Goal: Task Accomplishment & Management: Complete application form

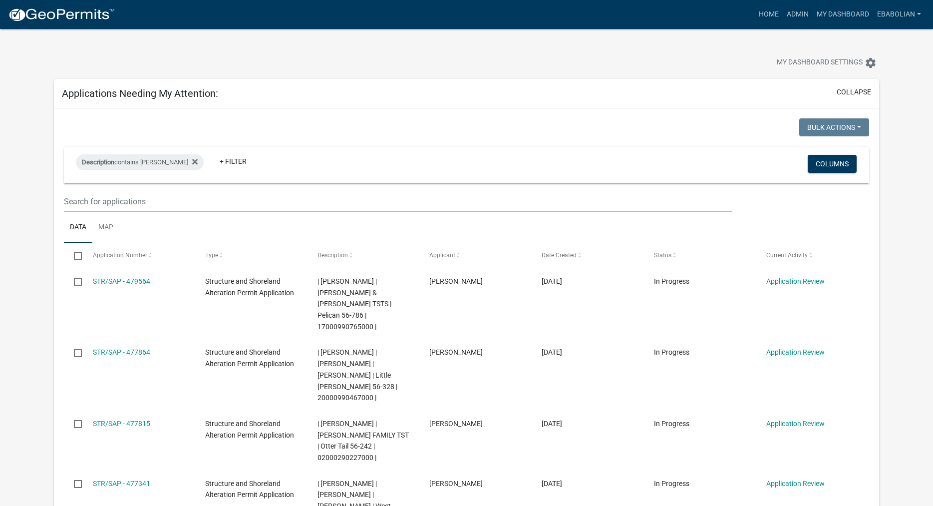
select select "3: 100"
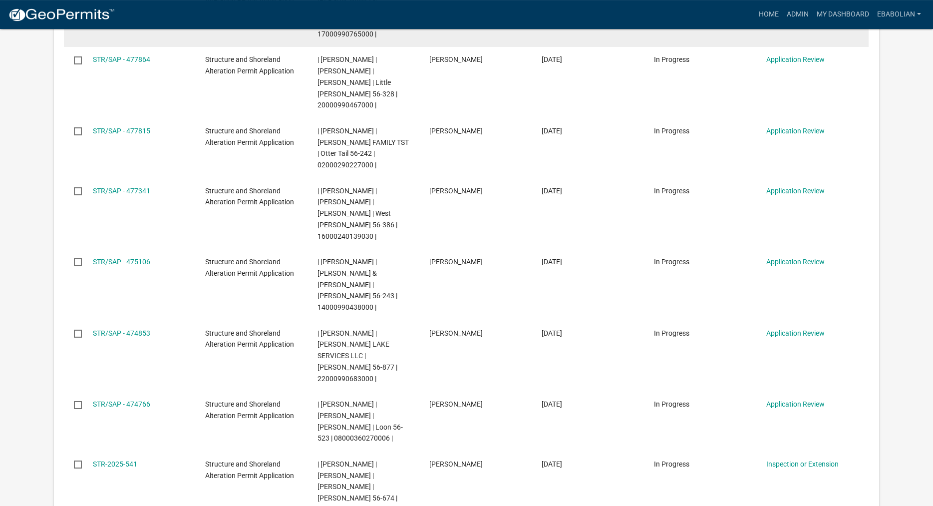
scroll to position [306, 0]
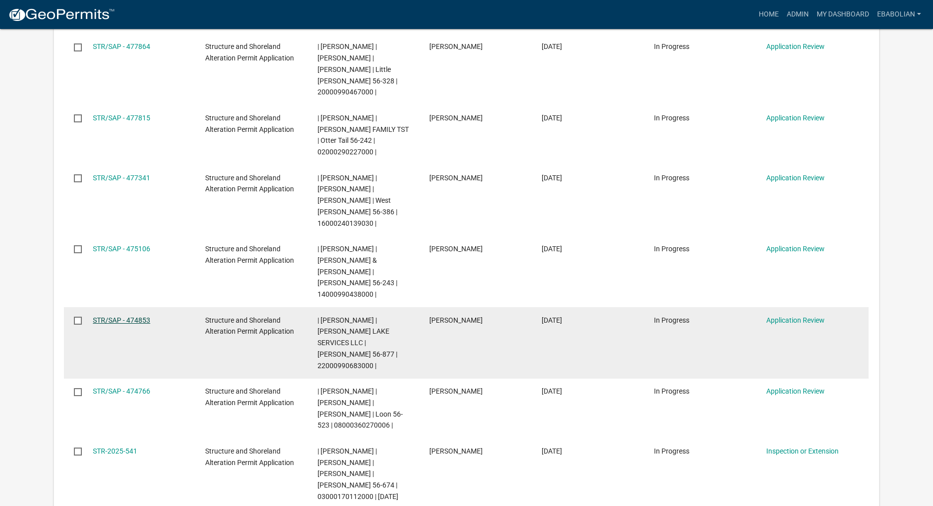
click at [96, 316] on link "STR/SAP - 474853" at bounding box center [121, 320] width 57 height 8
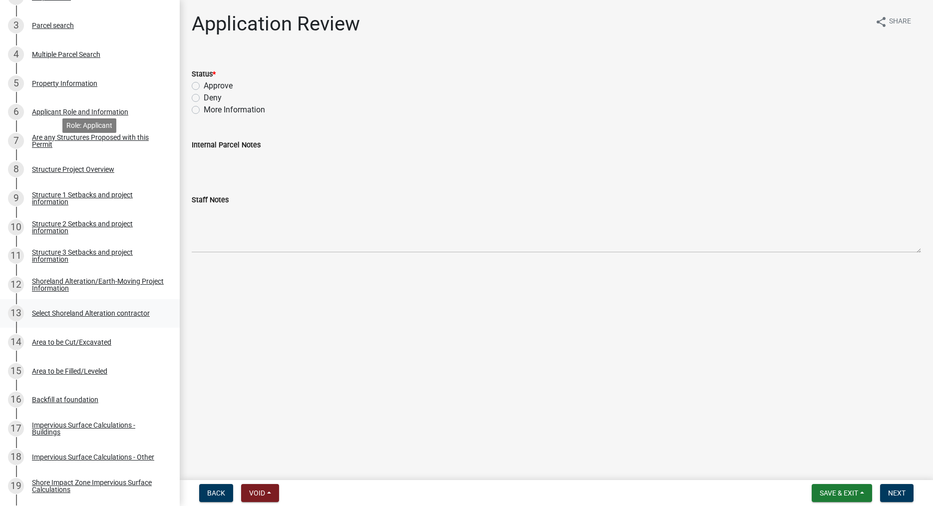
scroll to position [255, 0]
click at [48, 197] on div "Structure 1 Setbacks and project information" at bounding box center [98, 197] width 132 height 14
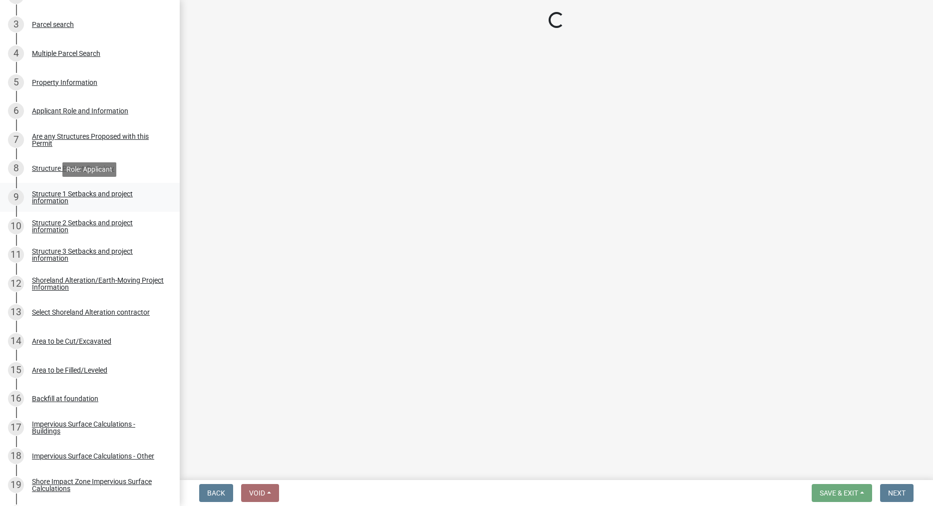
select select "c185e313-3403-4239-bd61-bb563c58a77a"
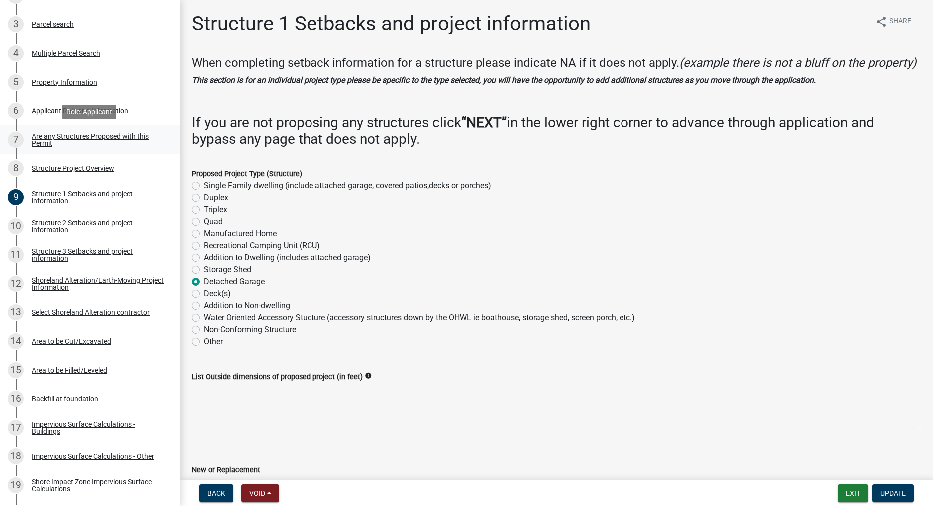
click at [48, 137] on div "Are any Structures Proposed with this Permit" at bounding box center [98, 140] width 132 height 14
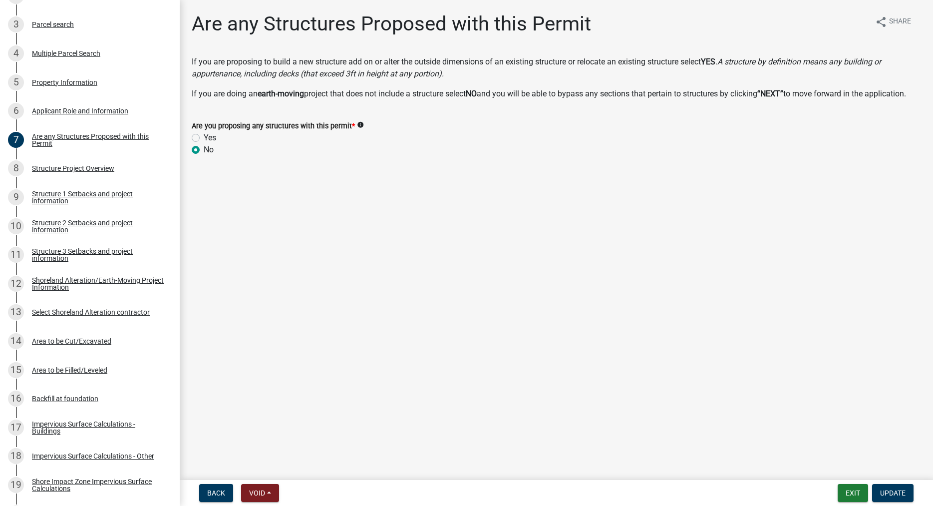
click at [204, 144] on label "Yes" at bounding box center [210, 138] width 12 height 12
click at [204, 138] on input "Yes" at bounding box center [207, 135] width 6 height 6
radio input "true"
click at [902, 490] on span "Update" at bounding box center [892, 493] width 25 height 8
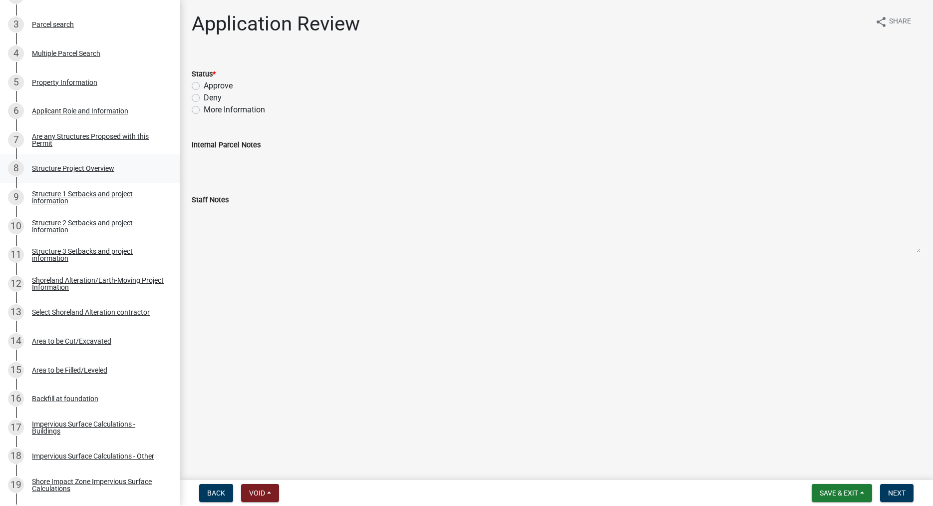
click at [66, 167] on div "Structure Project Overview" at bounding box center [73, 168] width 82 height 7
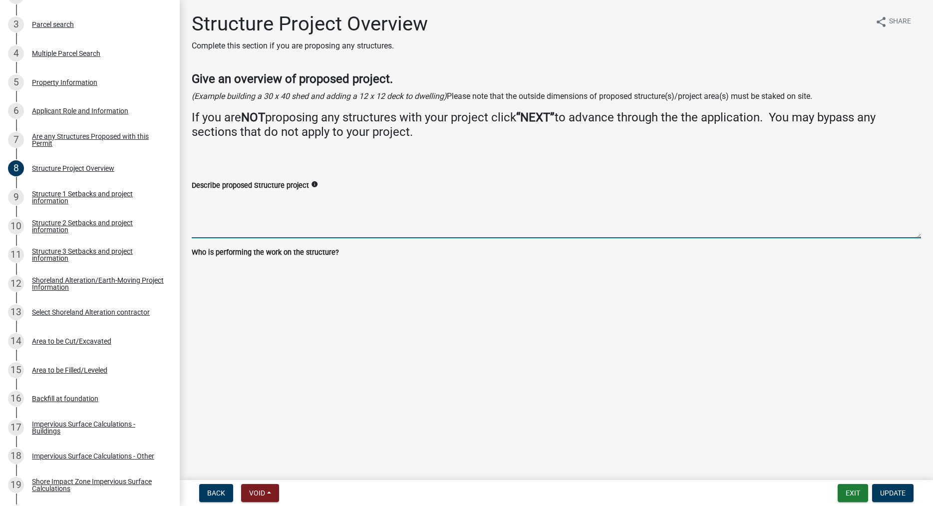
click at [218, 208] on textarea "Describe proposed Structure project" at bounding box center [557, 214] width 730 height 47
click at [277, 224] on textarea "Describe proposed Structure project" at bounding box center [557, 214] width 730 height 47
type textarea "48x64 Storage Building"
click at [281, 269] on div "Structure Project Overview Complete this section if you are proposing any struc…" at bounding box center [556, 143] width 745 height 263
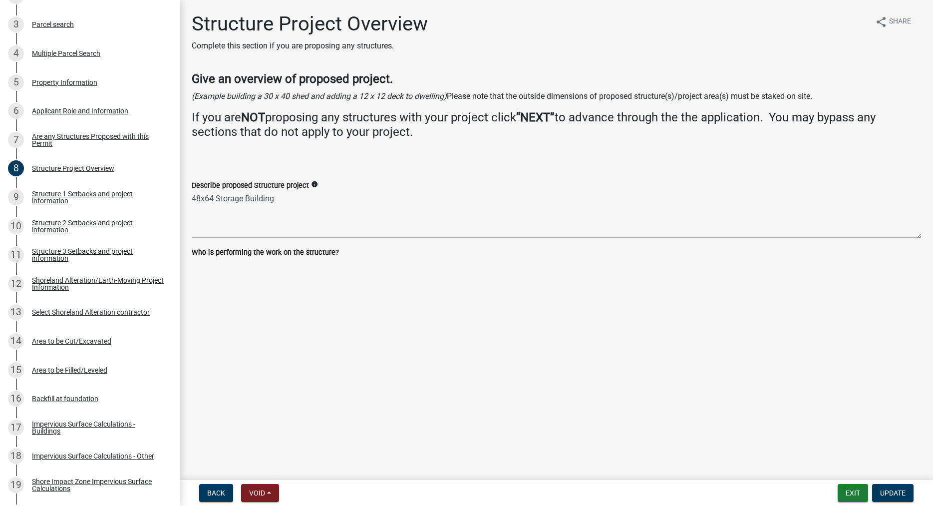
click at [269, 283] on main "Structure Project Overview Complete this section if you are proposing any struc…" at bounding box center [557, 238] width 754 height 476
click at [249, 244] on wm-data-entity-input "Describe proposed Structure project info 48x64 Storage Building" at bounding box center [557, 205] width 730 height 81
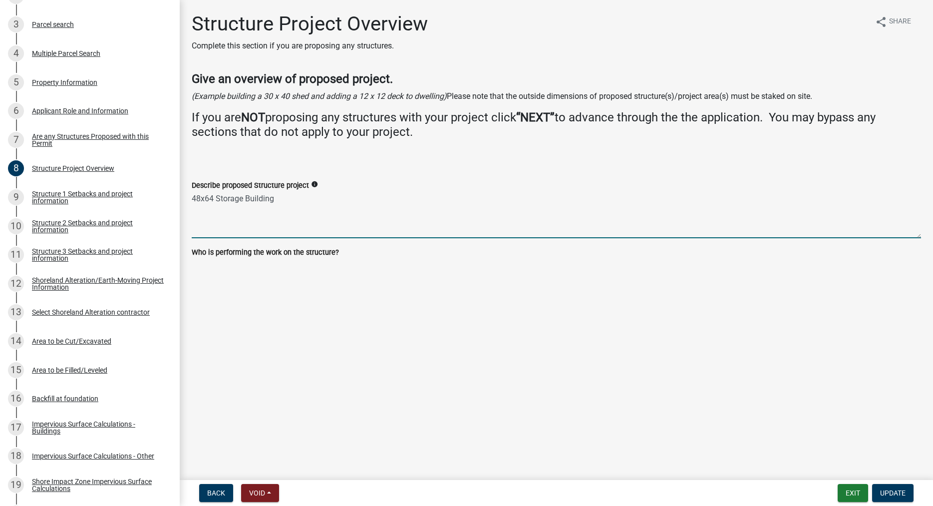
click at [235, 235] on textarea "48x64 Storage Building" at bounding box center [557, 214] width 730 height 47
click at [294, 284] on main "Structure Project Overview Complete this section if you are proposing any struc…" at bounding box center [557, 238] width 754 height 476
click at [329, 215] on textarea "48x64 Storage Building" at bounding box center [557, 214] width 730 height 47
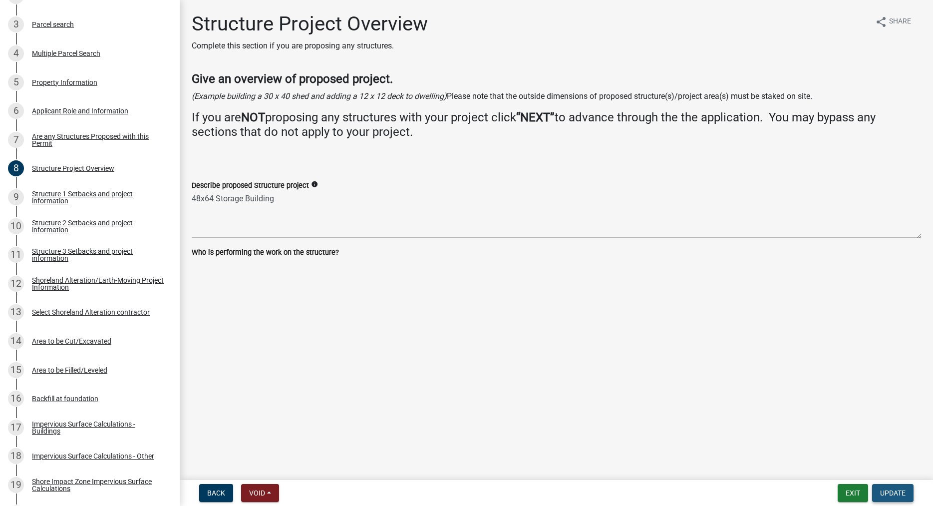
click at [885, 497] on button "Update" at bounding box center [892, 493] width 41 height 18
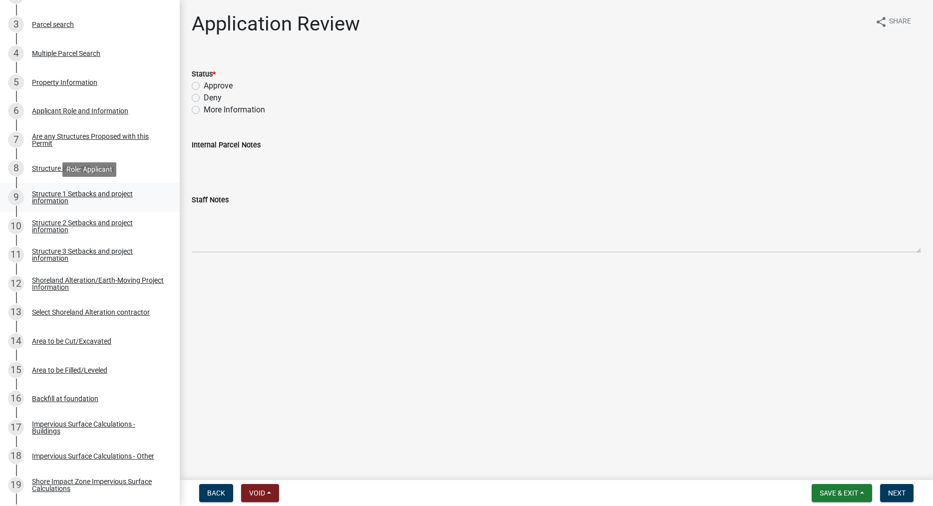
click at [53, 199] on div "Structure 1 Setbacks and project information" at bounding box center [98, 197] width 132 height 14
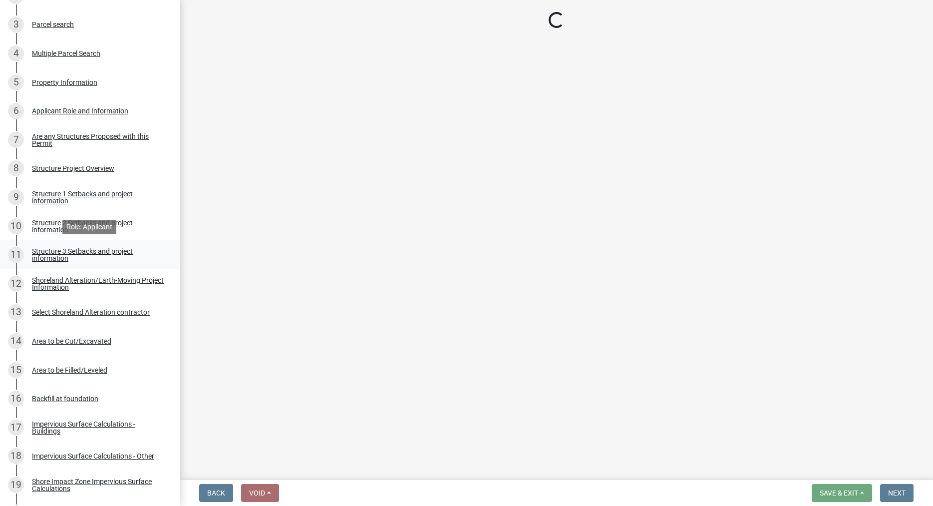
select select "c185e313-3403-4239-bd61-bb563c58a77a"
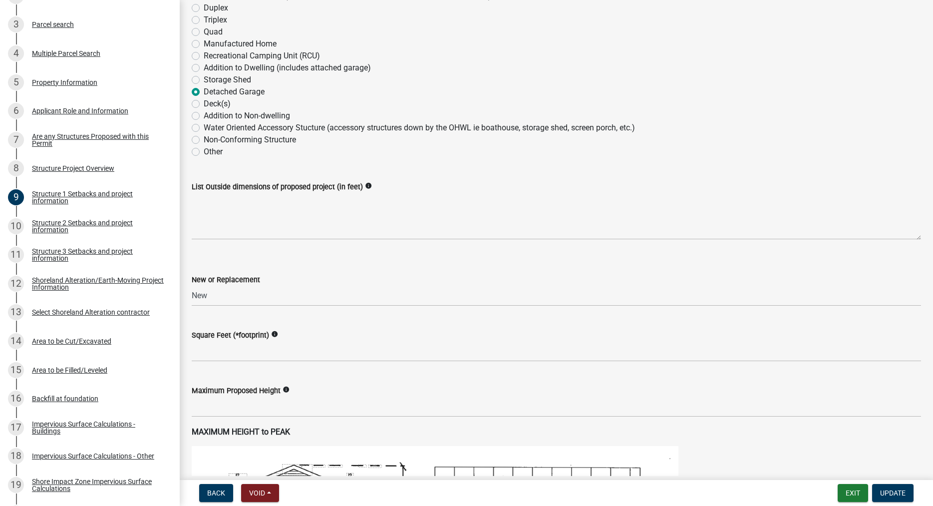
scroll to position [171, 0]
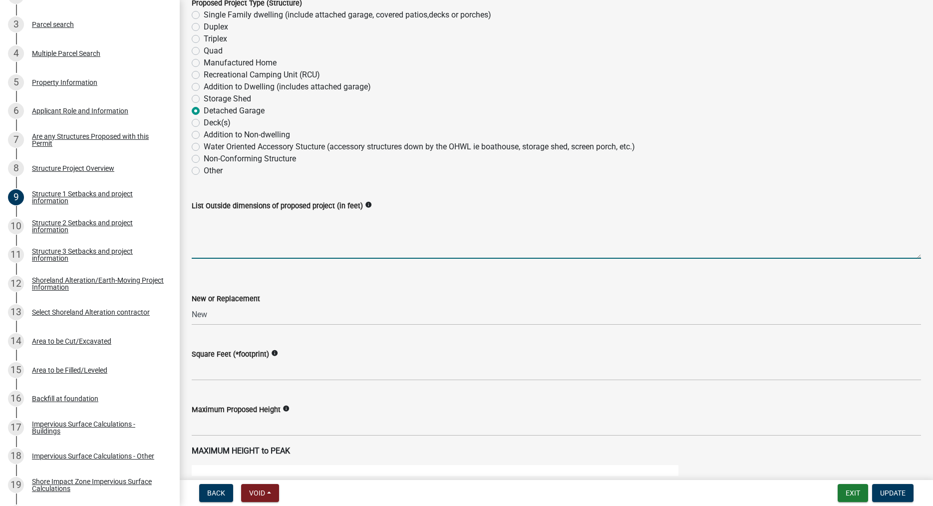
click at [212, 259] on textarea "List Outside dimensions of proposed project (in feet)" at bounding box center [557, 235] width 730 height 47
type textarea "48x64"
click at [192, 305] on select "Select Item... New Replacement" at bounding box center [557, 315] width 730 height 20
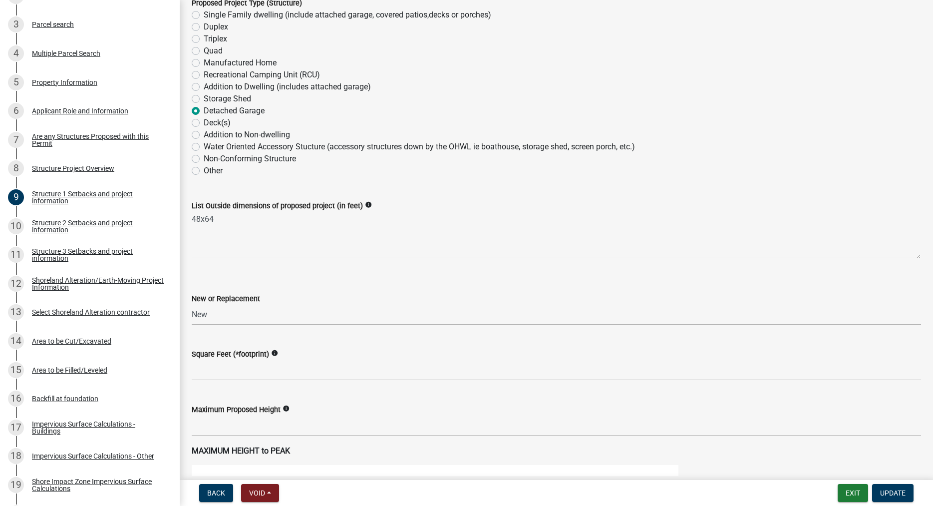
click at [192, 305] on select "Select Item... New Replacement" at bounding box center [557, 315] width 730 height 20
click option "New" at bounding box center [0, 0] width 0 height 0
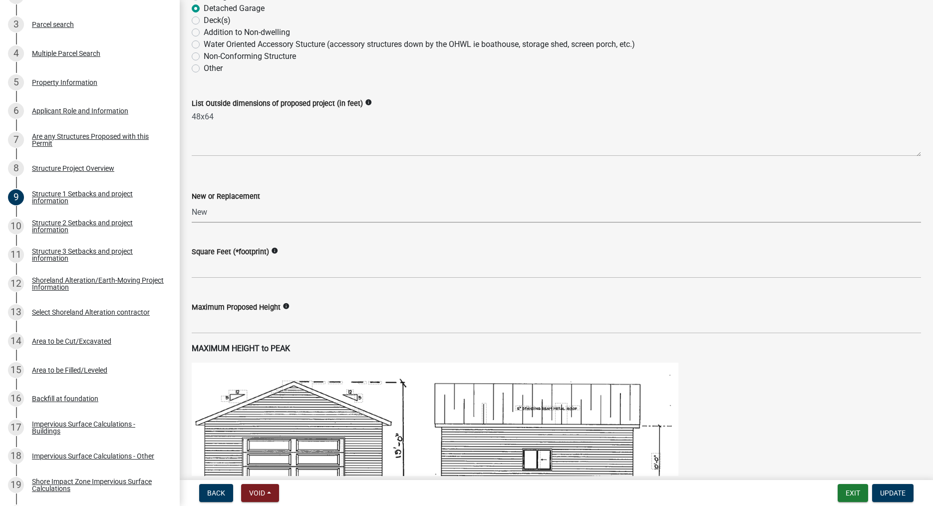
scroll to position [285, 0]
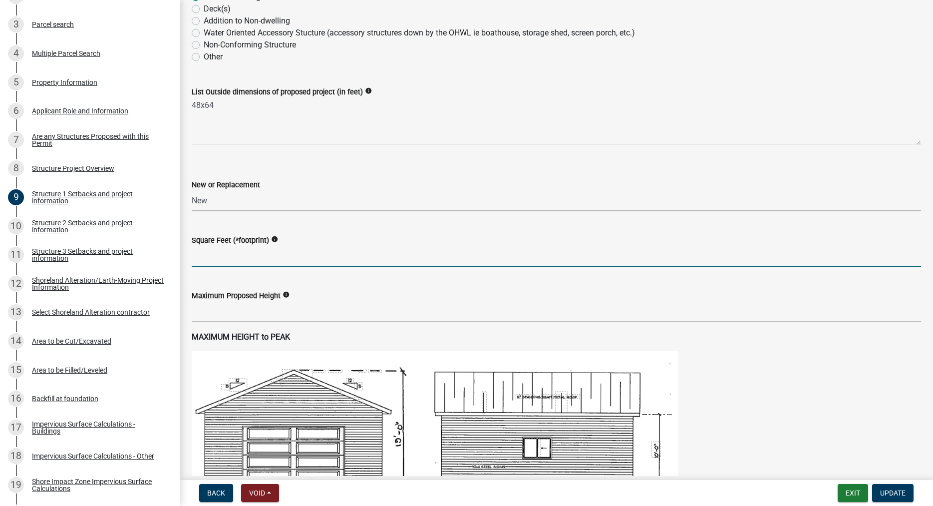
click at [214, 267] on input "text" at bounding box center [557, 256] width 730 height 20
type input "3072"
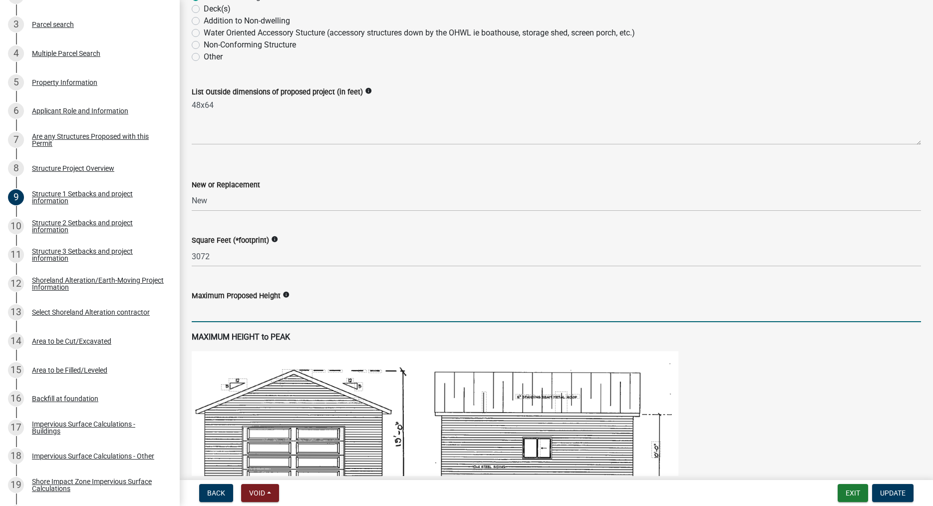
click at [238, 322] on input "text" at bounding box center [557, 312] width 730 height 20
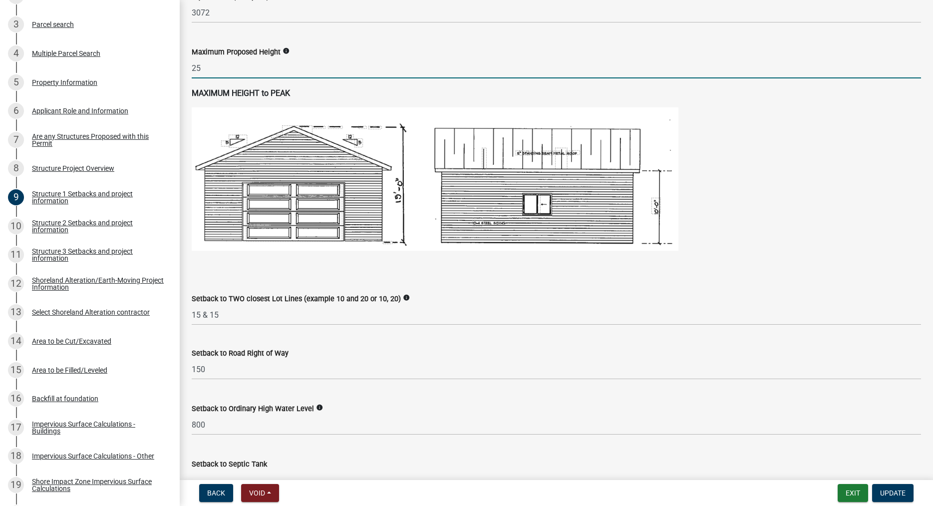
scroll to position [626, 0]
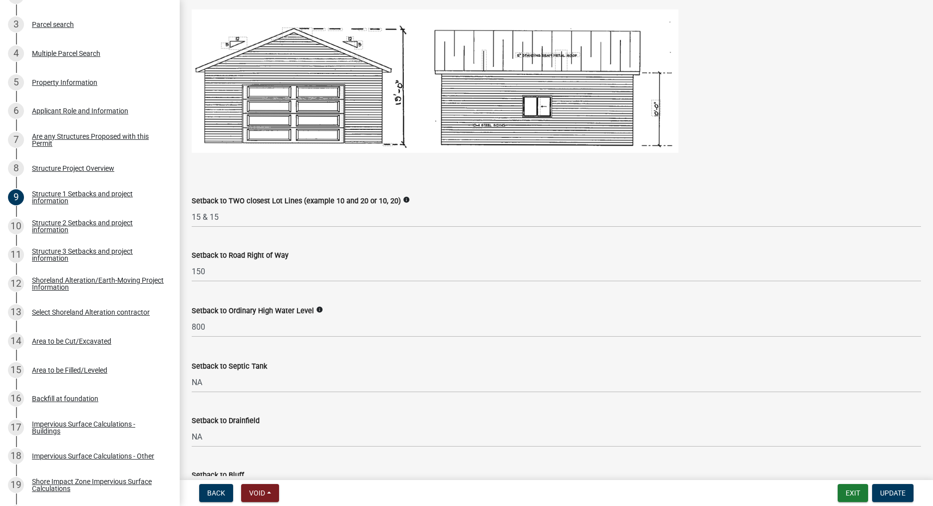
type input "25"
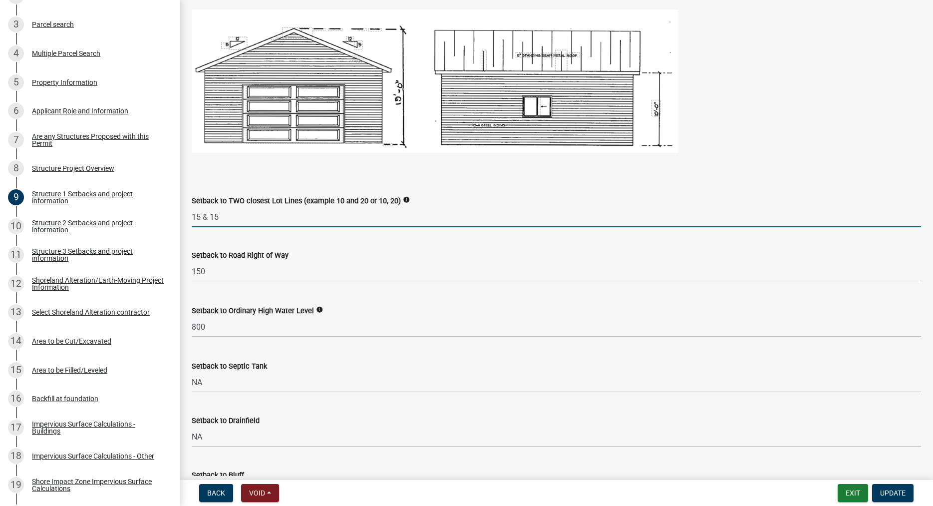
click at [219, 227] on input "15 & 15" at bounding box center [557, 217] width 730 height 20
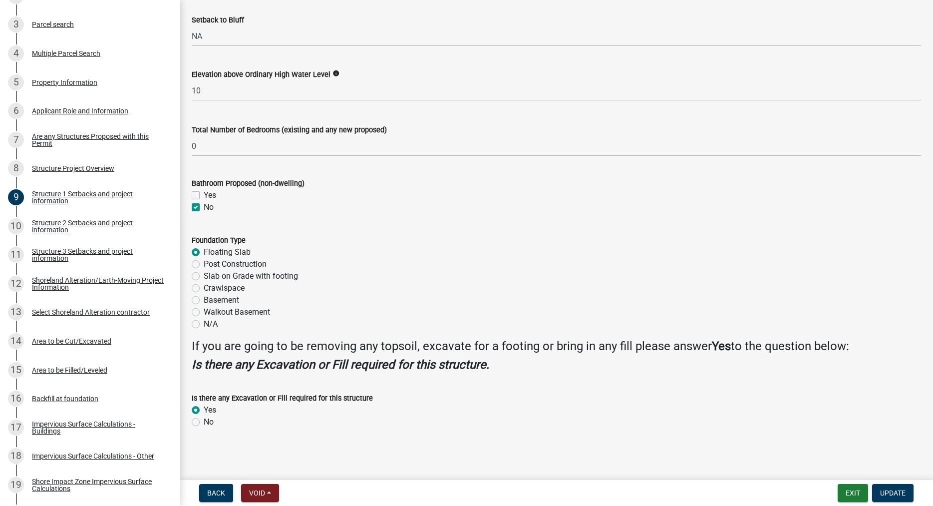
scroll to position [1095, 0]
type input "15 & 20"
click at [887, 490] on span "Update" at bounding box center [892, 493] width 25 height 8
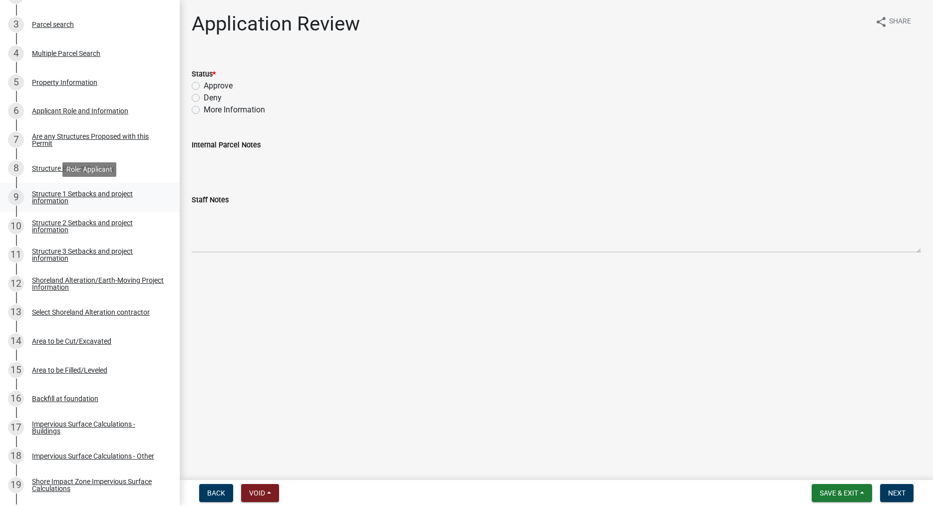
click at [52, 204] on div "Structure 1 Setbacks and project information" at bounding box center [98, 197] width 132 height 14
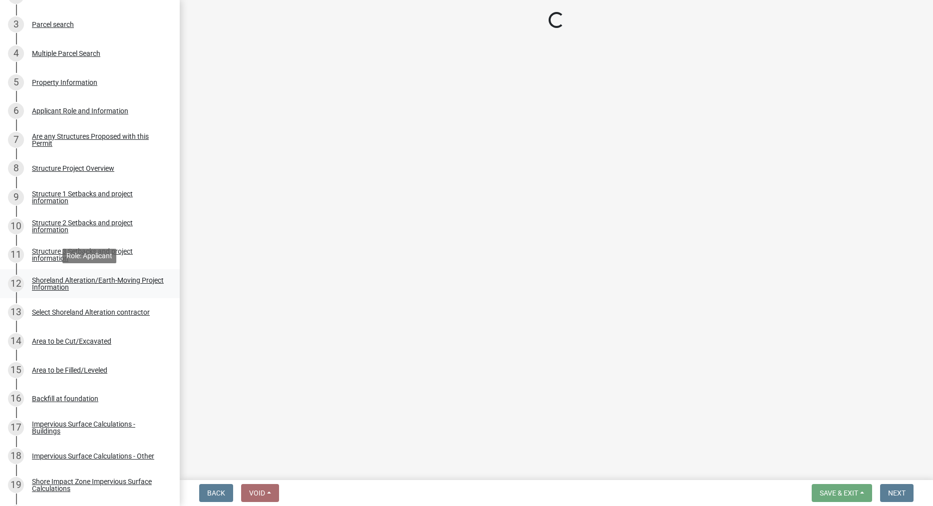
select select "c185e313-3403-4239-bd61-bb563c58a77a"
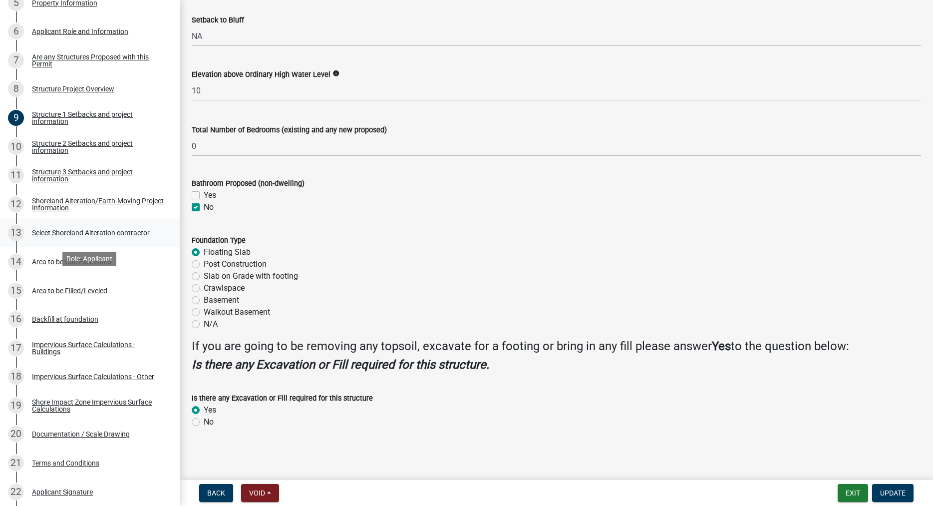
scroll to position [357, 0]
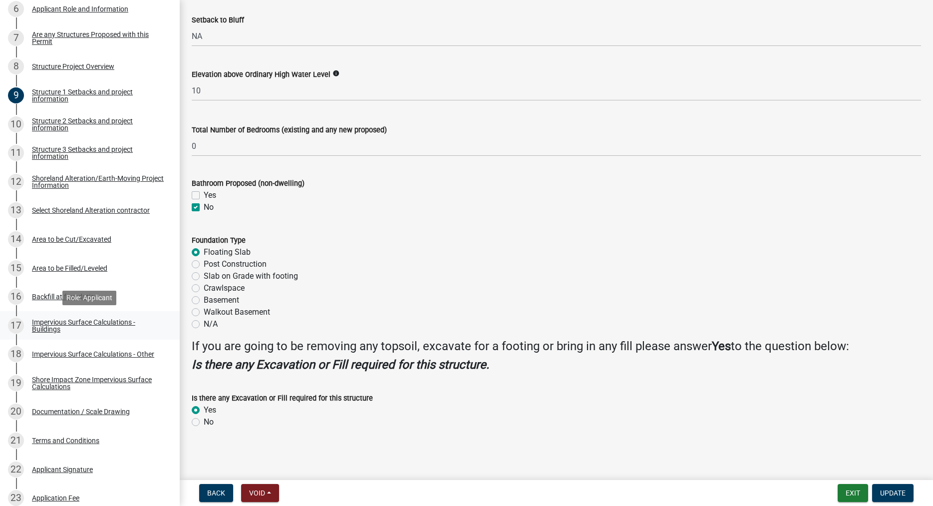
click at [48, 327] on div "Impervious Surface Calculations - Buildings" at bounding box center [98, 326] width 132 height 14
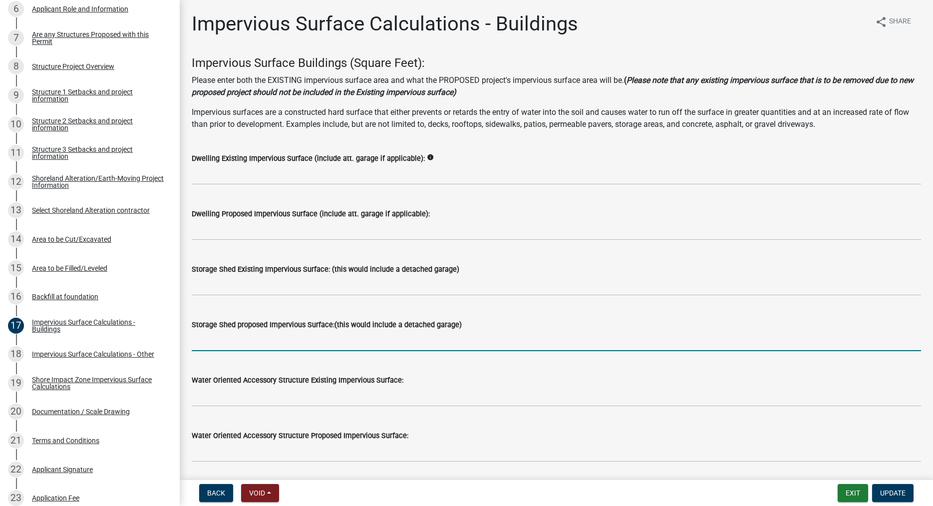
click at [245, 338] on input "text" at bounding box center [557, 341] width 730 height 20
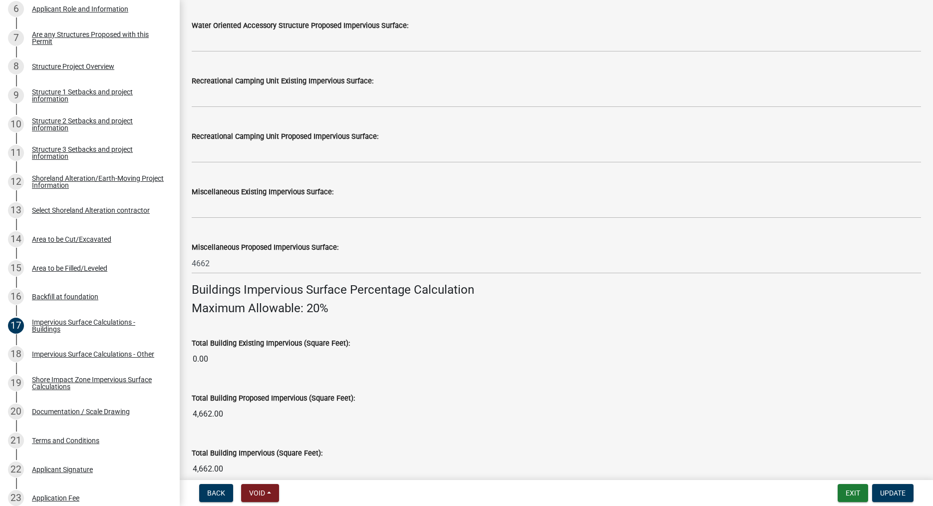
scroll to position [455, 0]
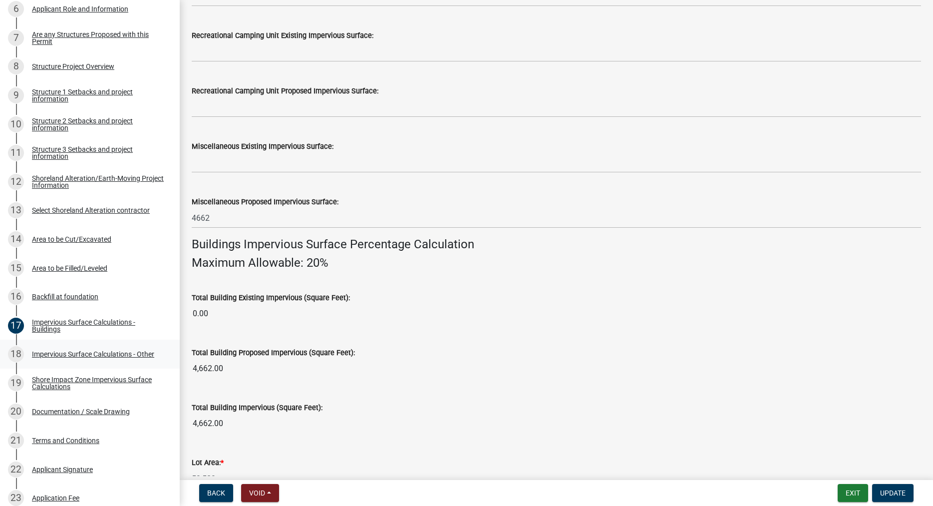
type input "3072"
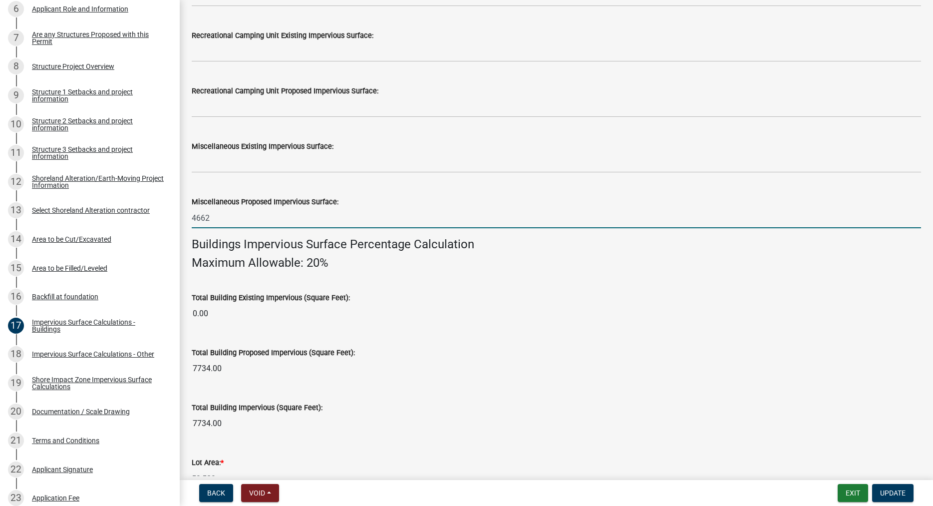
click at [227, 218] on input "4662" at bounding box center [557, 218] width 730 height 20
type input "4"
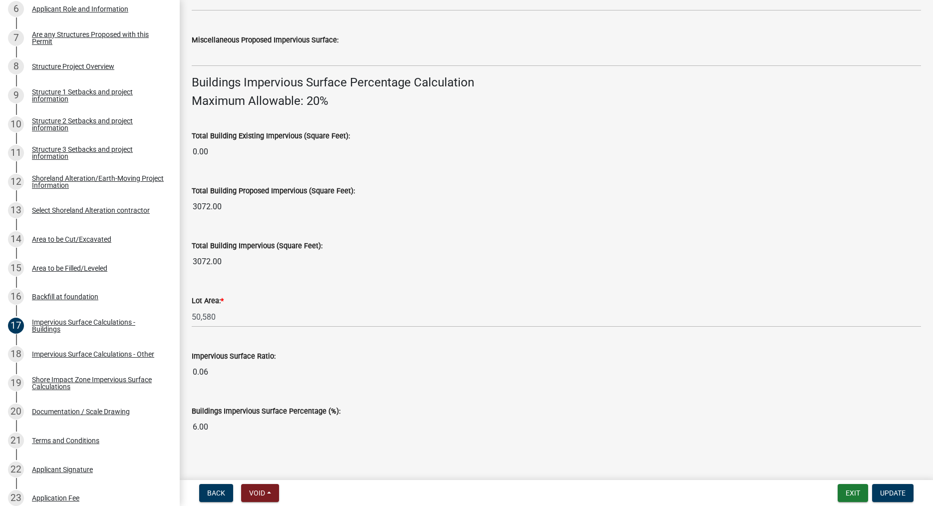
scroll to position [626, 0]
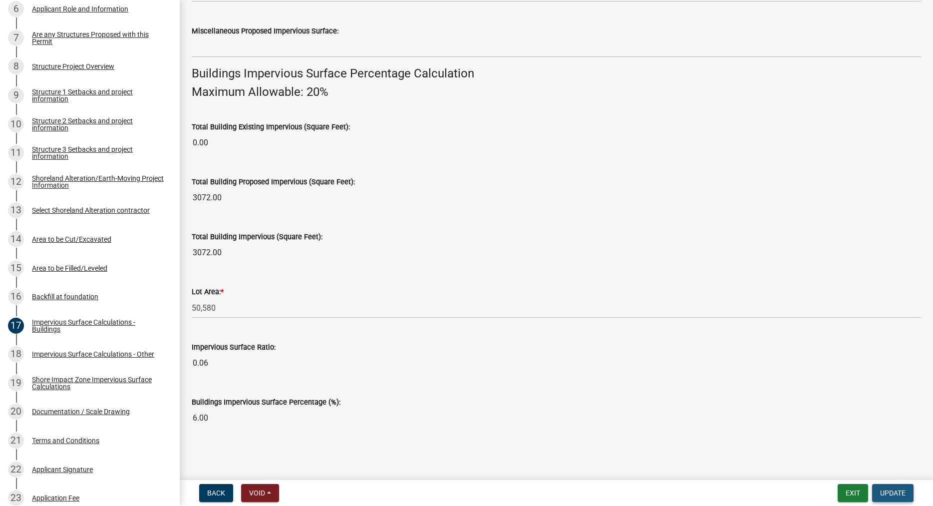
click at [889, 487] on button "Update" at bounding box center [892, 493] width 41 height 18
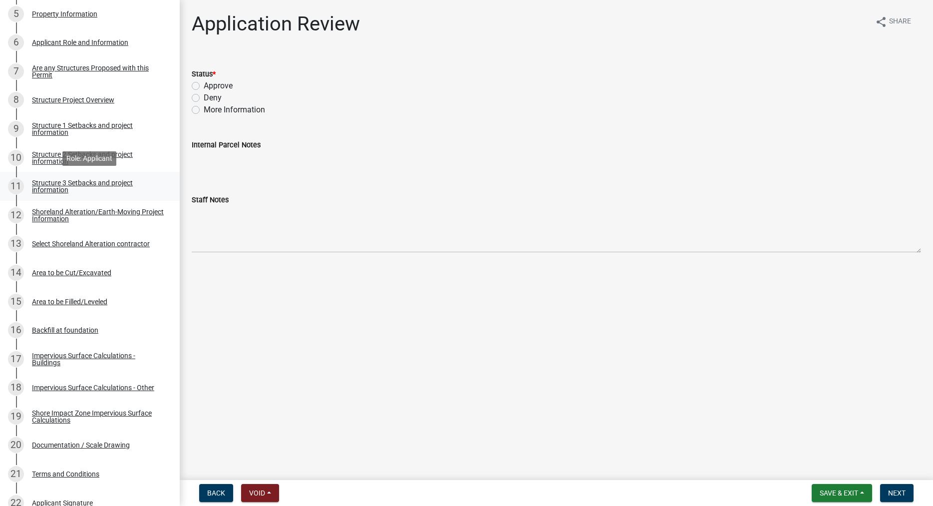
scroll to position [357, 0]
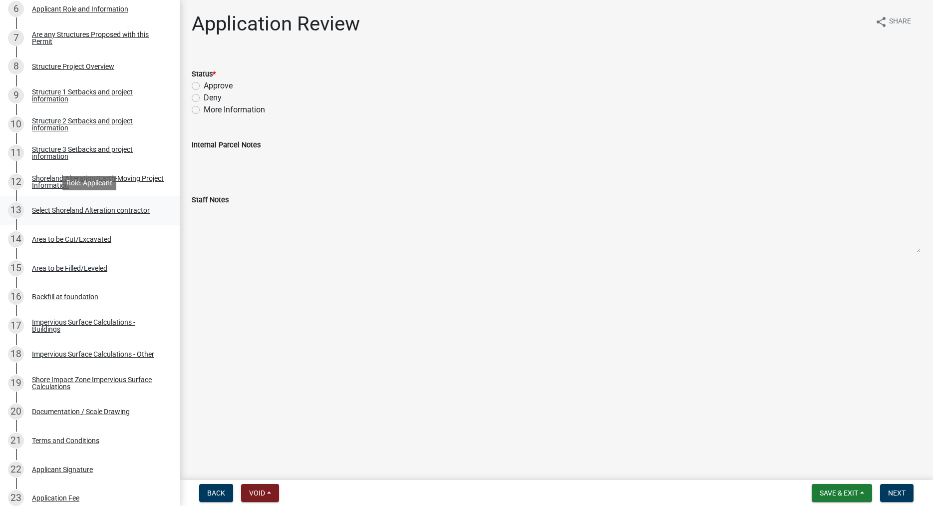
click at [59, 209] on div "Select Shoreland Alteration contractor" at bounding box center [91, 210] width 118 height 7
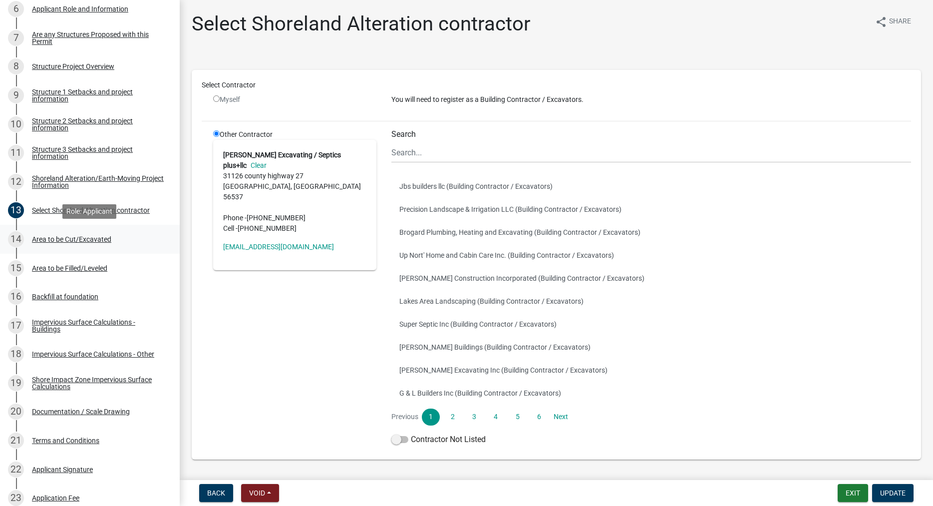
click at [100, 238] on div "Area to be Cut/Excavated" at bounding box center [71, 239] width 79 height 7
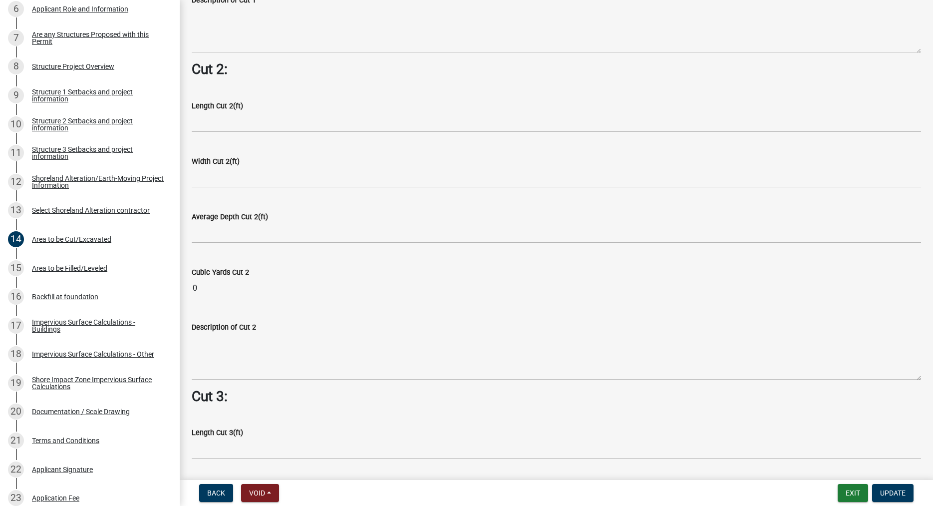
scroll to position [797, 0]
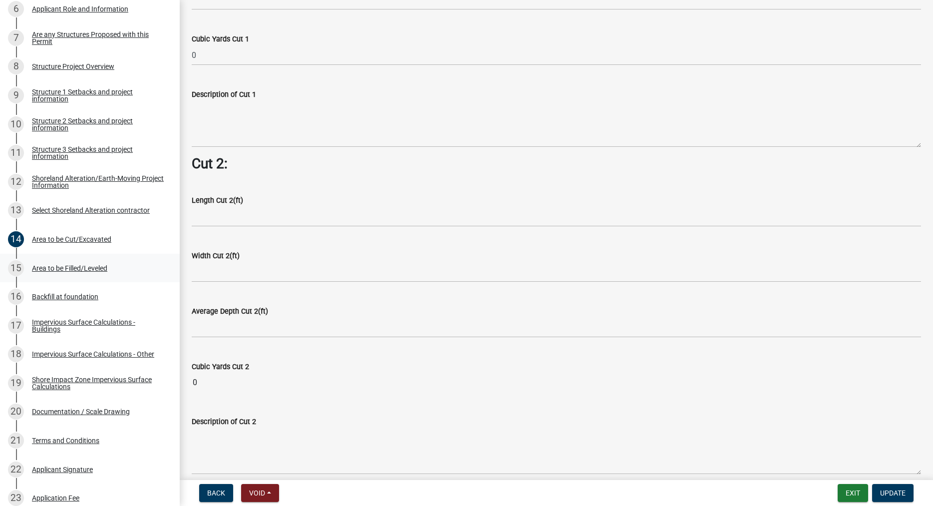
click at [74, 268] on div "Area to be Filled/Leveled" at bounding box center [69, 268] width 75 height 7
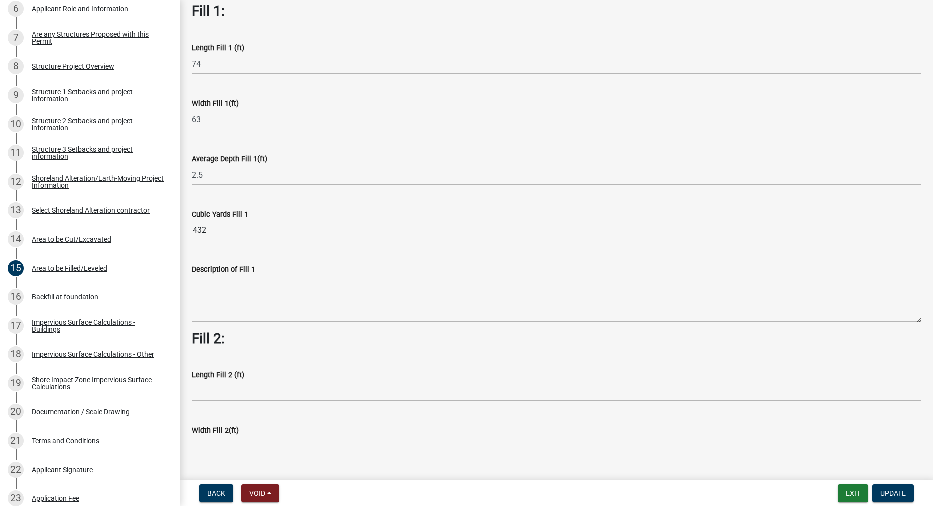
scroll to position [57, 0]
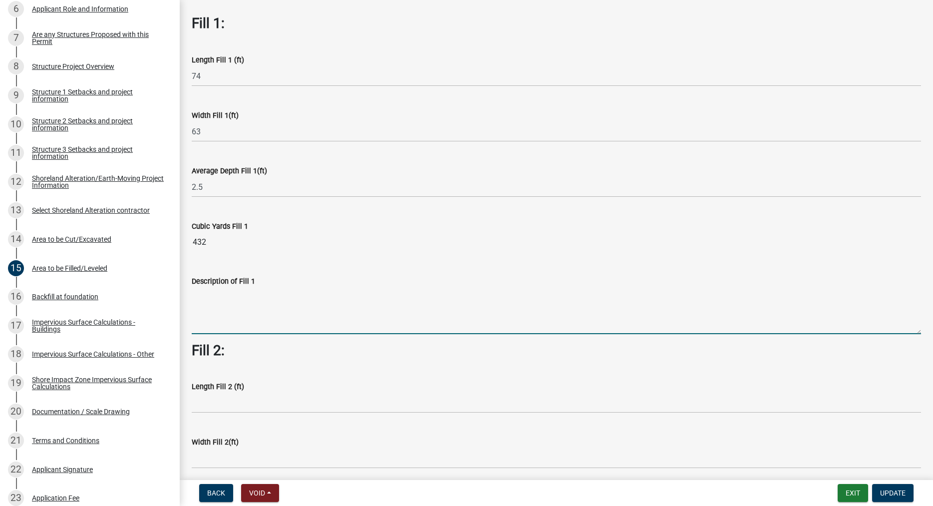
click at [238, 311] on textarea "Description of Fill 1" at bounding box center [557, 310] width 730 height 47
click at [283, 297] on textarea "NE corner is lowest end" at bounding box center [557, 310] width 730 height 47
type textarea "NE corner is lowest end and will need to be raised about 3 feet."
click at [887, 493] on span "Update" at bounding box center [892, 493] width 25 height 8
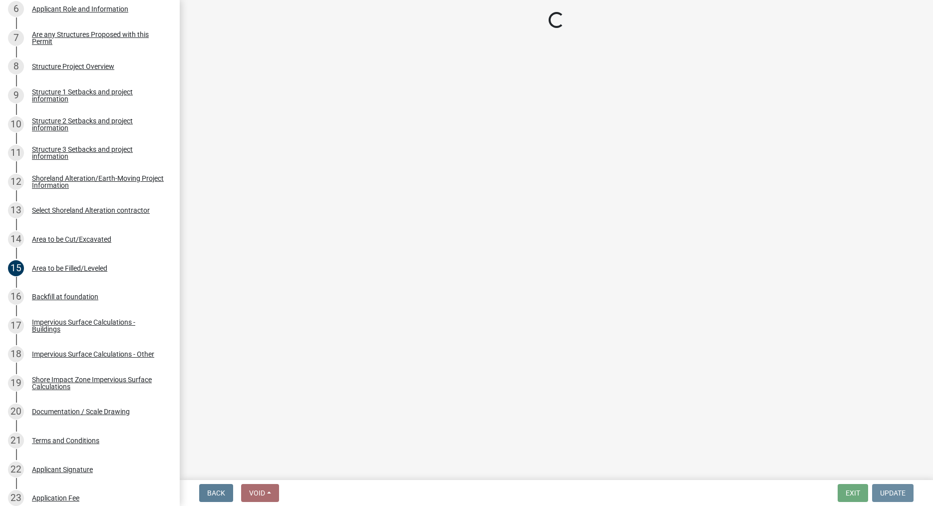
scroll to position [0, 0]
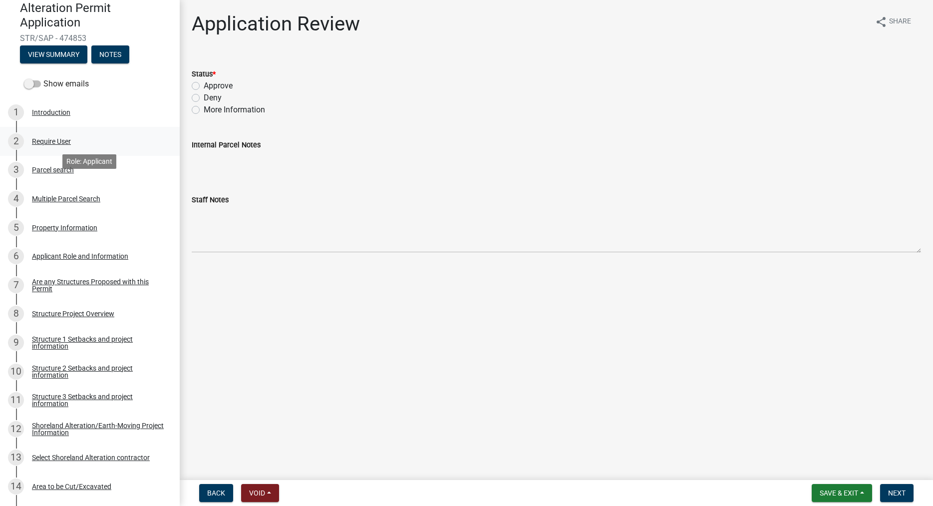
scroll to position [102, 0]
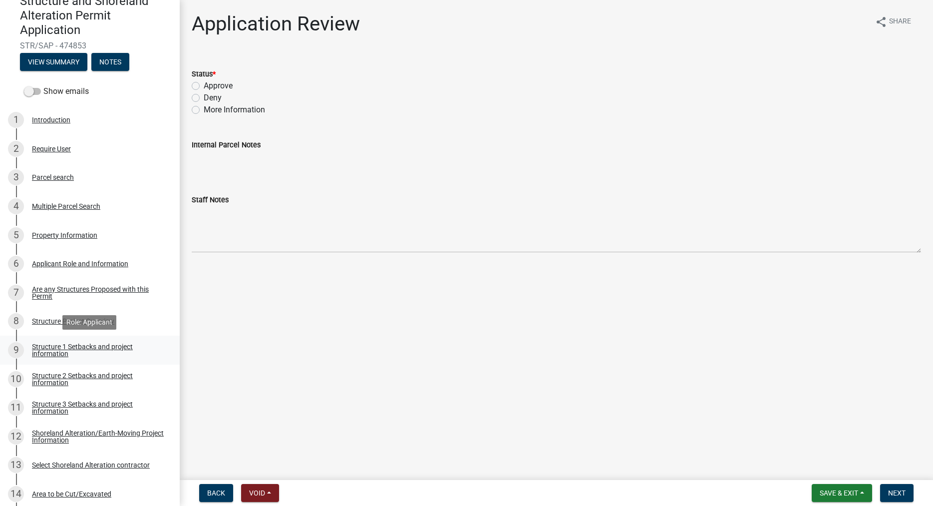
click at [46, 348] on div "Structure 1 Setbacks and project information" at bounding box center [98, 350] width 132 height 14
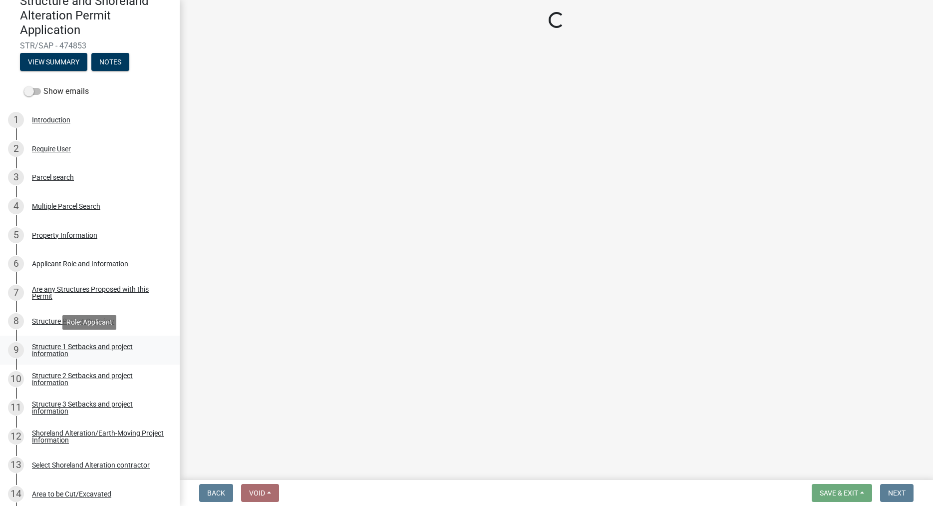
select select "c185e313-3403-4239-bd61-bb563c58a77a"
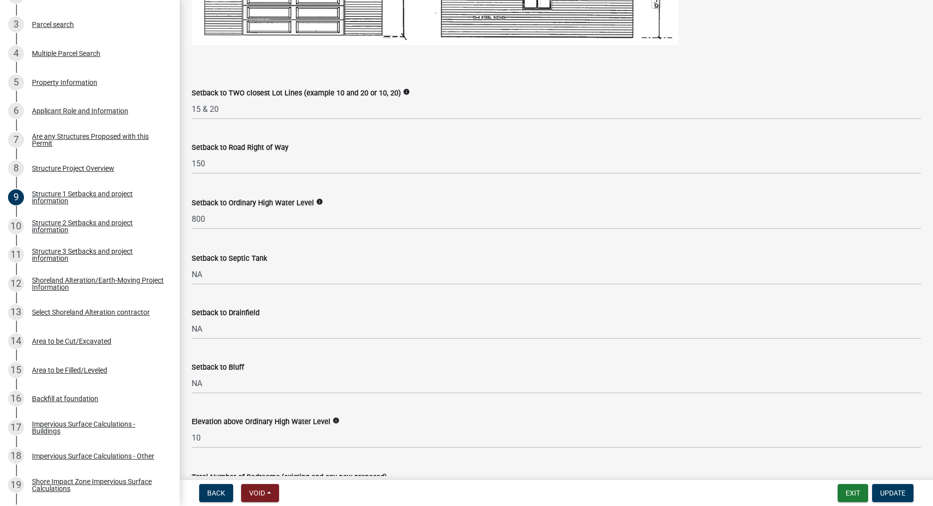
scroll to position [740, 0]
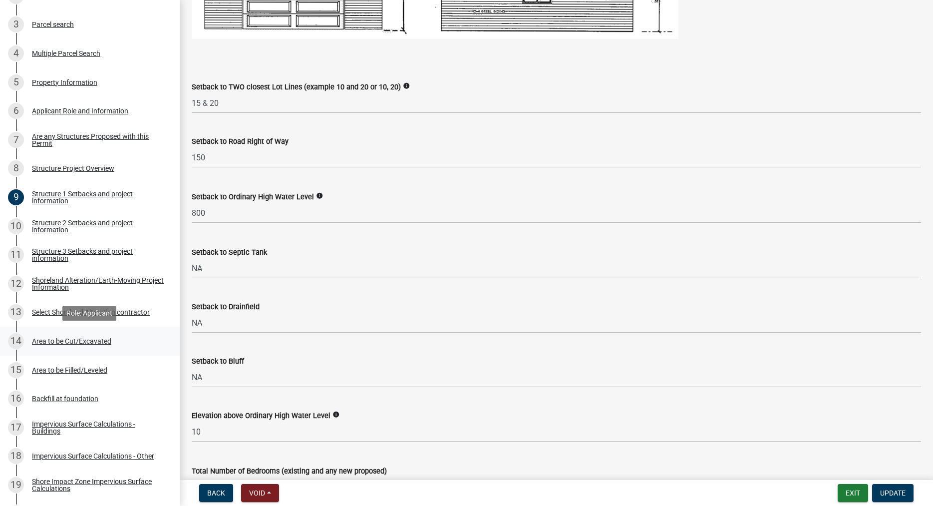
click at [54, 341] on div "Area to be Cut/Excavated" at bounding box center [71, 341] width 79 height 7
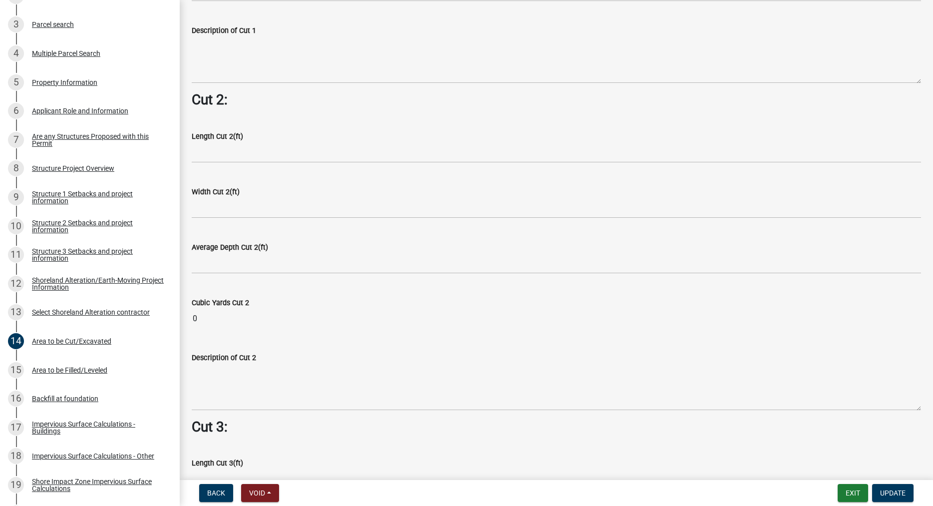
scroll to position [854, 0]
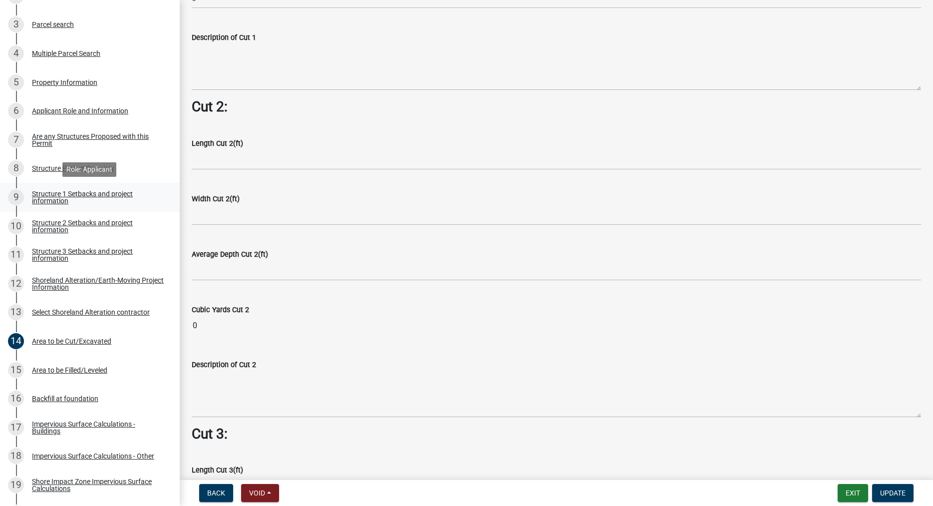
click at [49, 196] on div "Structure 1 Setbacks and project information" at bounding box center [98, 197] width 132 height 14
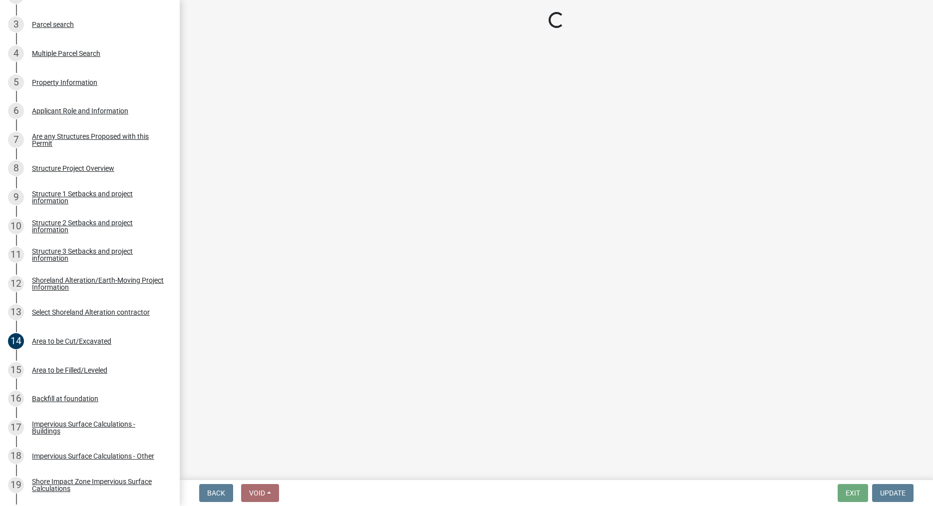
select select "c185e313-3403-4239-bd61-bb563c58a77a"
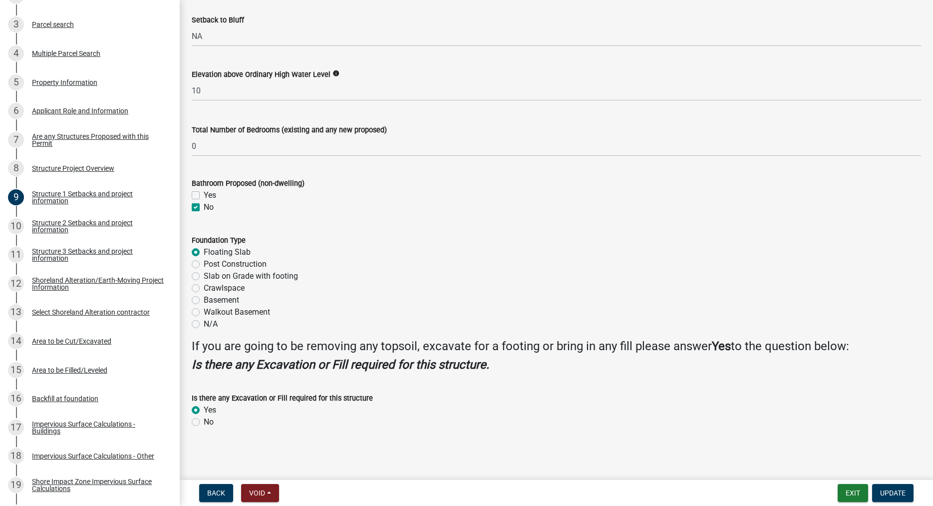
scroll to position [640, 0]
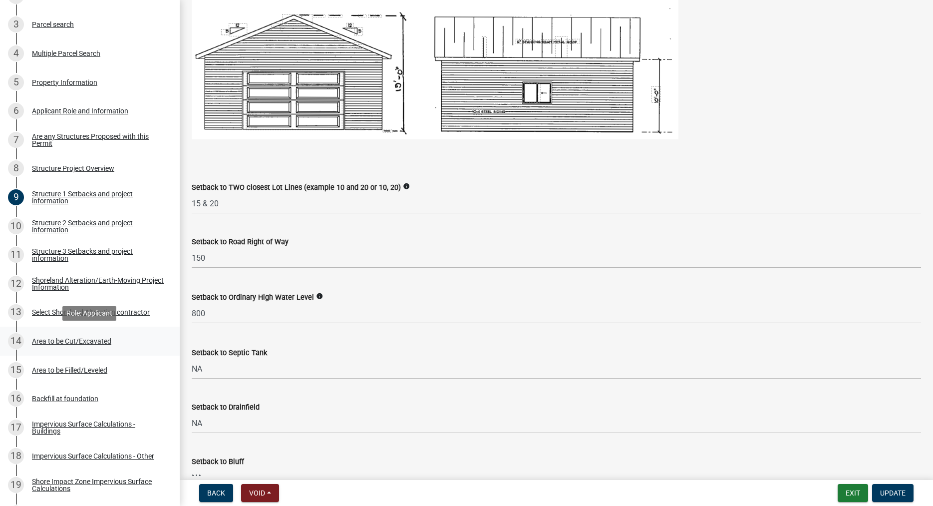
click at [60, 341] on div "Area to be Cut/Excavated" at bounding box center [71, 341] width 79 height 7
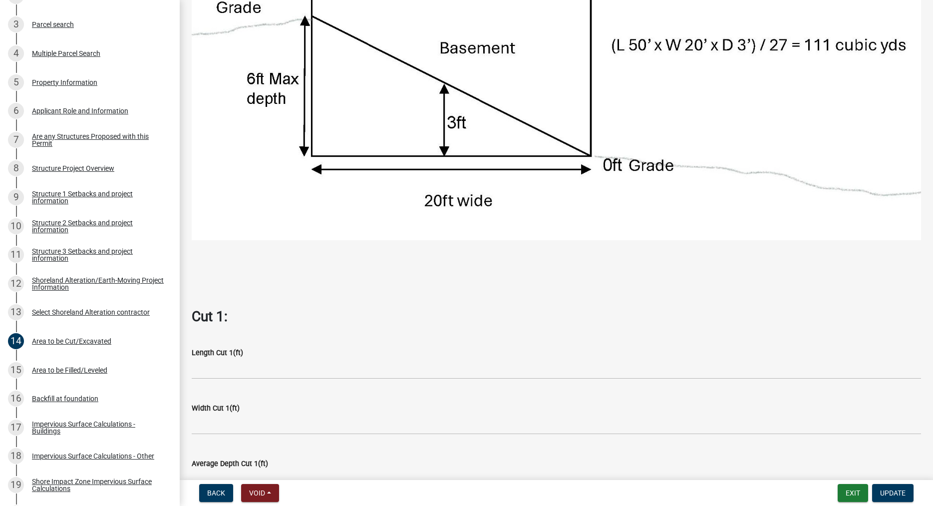
scroll to position [256, 0]
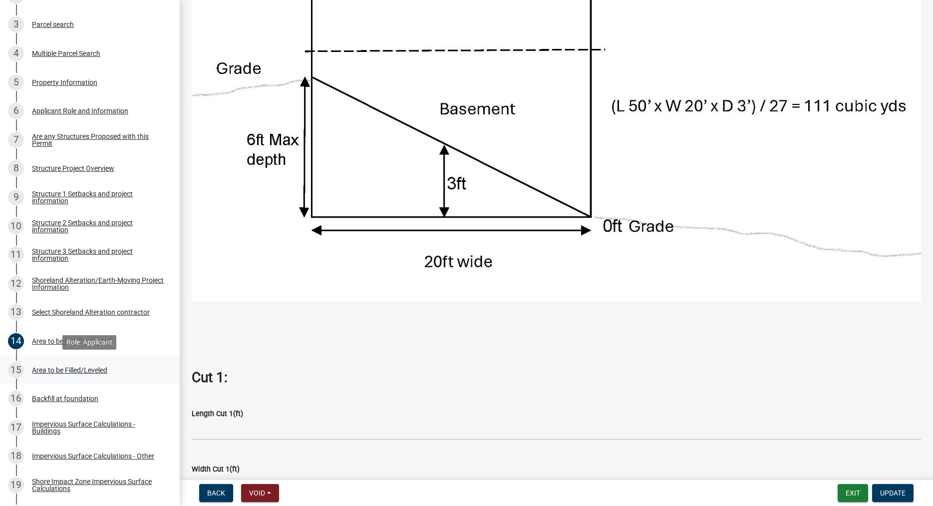
click at [89, 367] on div "Area to be Filled/Leveled" at bounding box center [69, 370] width 75 height 7
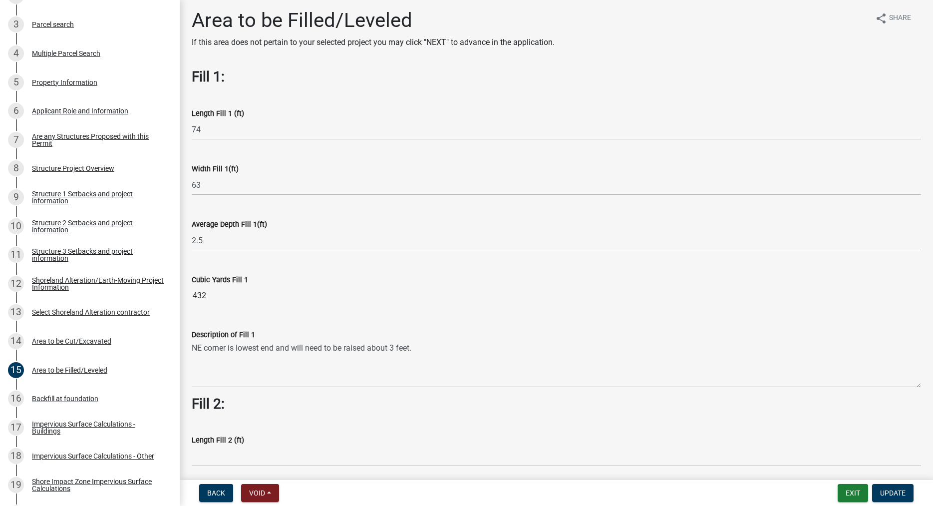
scroll to position [0, 0]
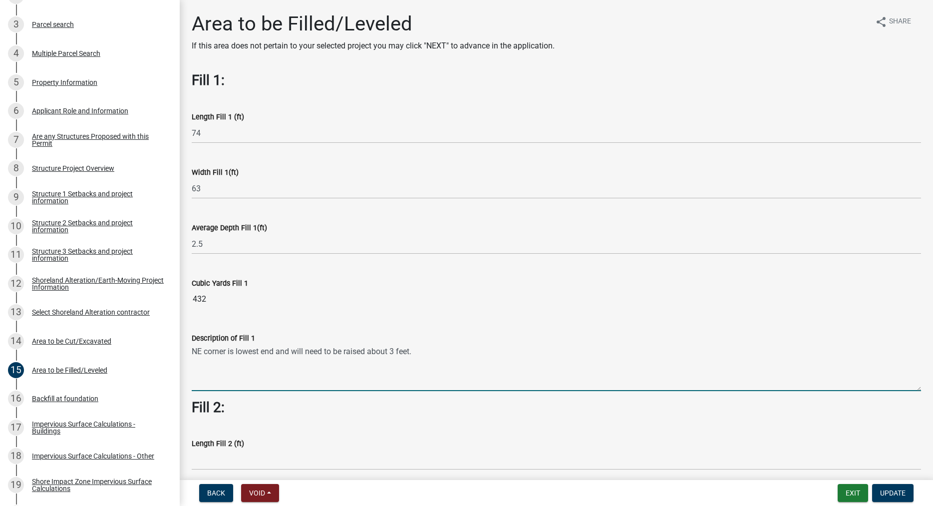
click at [437, 352] on textarea "NE corner is lowest end and will need to be raised about 3 feet." at bounding box center [557, 367] width 730 height 47
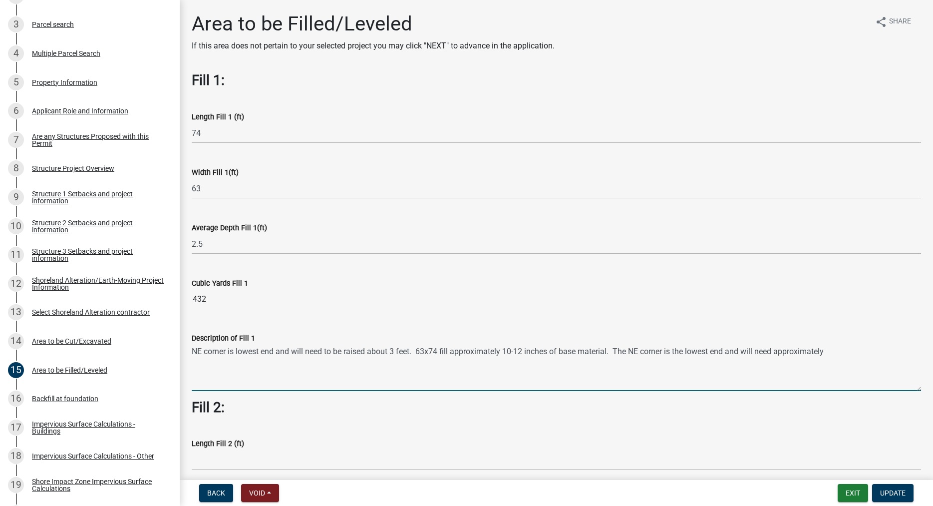
click at [759, 352] on textarea "NE corner is lowest end and will need to be raised about 3 feet. 63x74 fill app…" at bounding box center [557, 367] width 730 height 47
click at [878, 351] on textarea "NE corner is lowest end and will need to be raised about 3 feet. 63x74 fill app…" at bounding box center [557, 367] width 730 height 47
type textarea "NE corner is lowest end and will need to be raised about 3 feet. 63x74 fill app…"
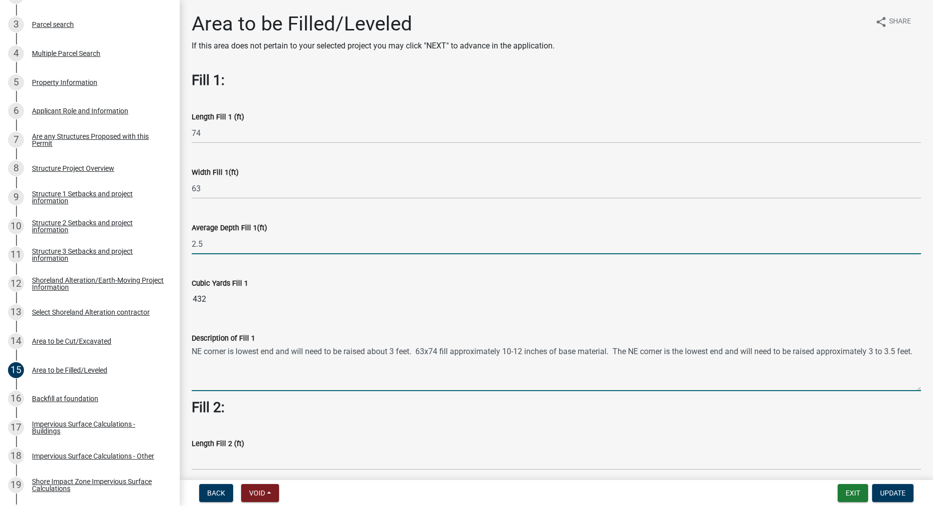
click at [205, 243] on input "2.5" at bounding box center [557, 244] width 730 height 20
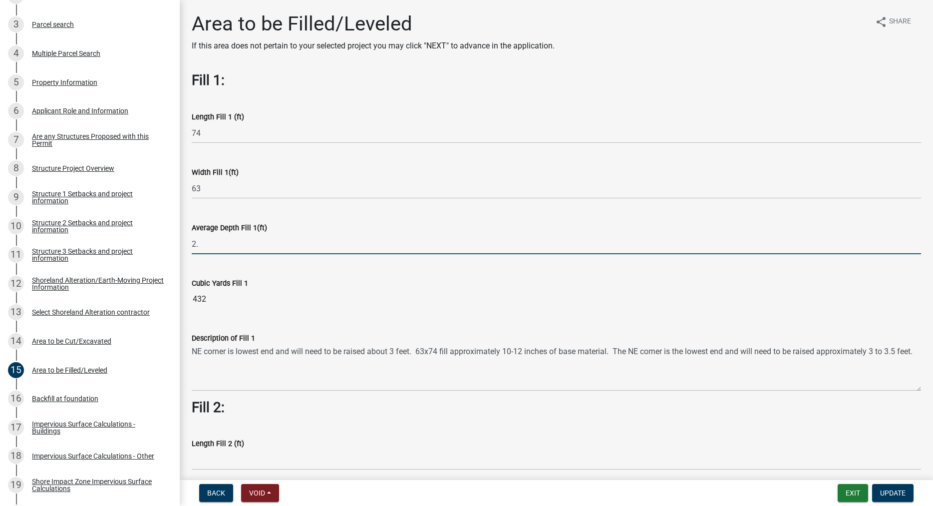
type input "2"
type input "1"
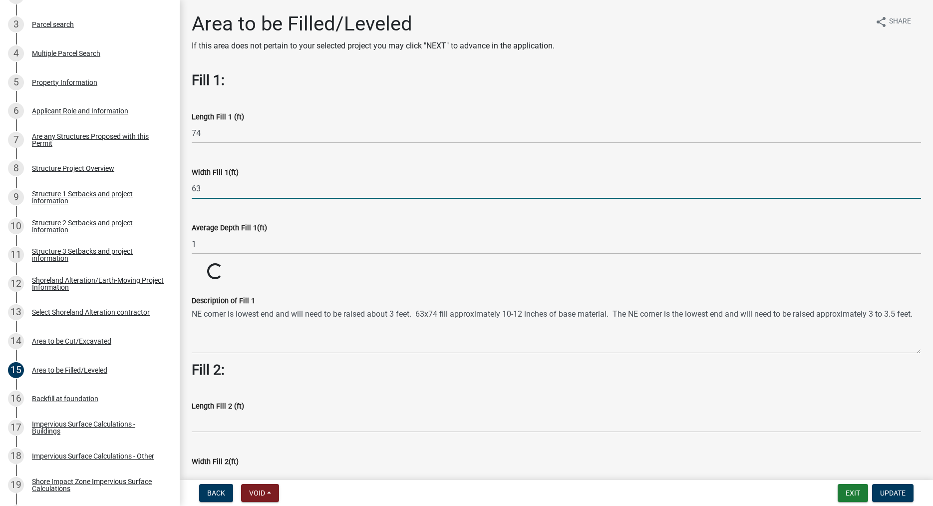
click at [270, 179] on input "63" at bounding box center [557, 188] width 730 height 20
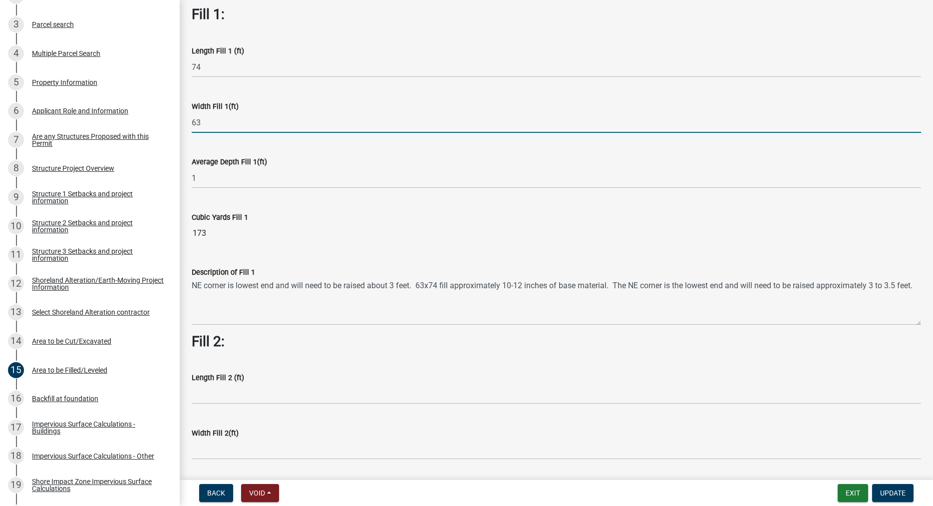
scroll to position [57, 0]
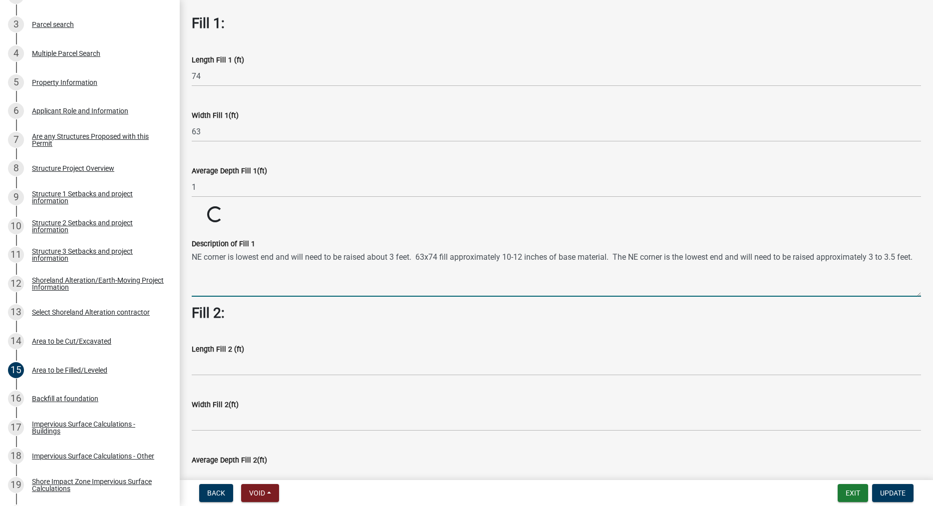
click at [415, 293] on textarea "NE corner is lowest end and will need to be raised about 3 feet. 63x74 fill app…" at bounding box center [557, 273] width 730 height 47
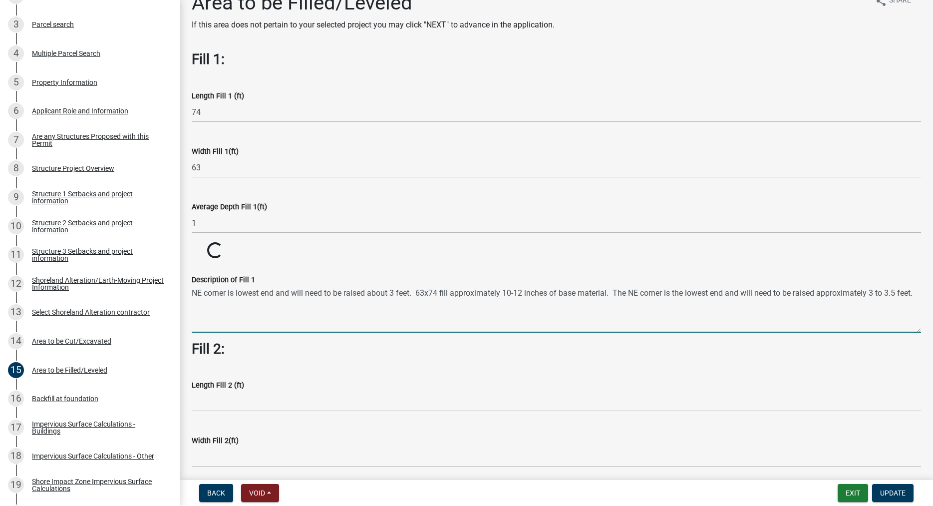
scroll to position [0, 0]
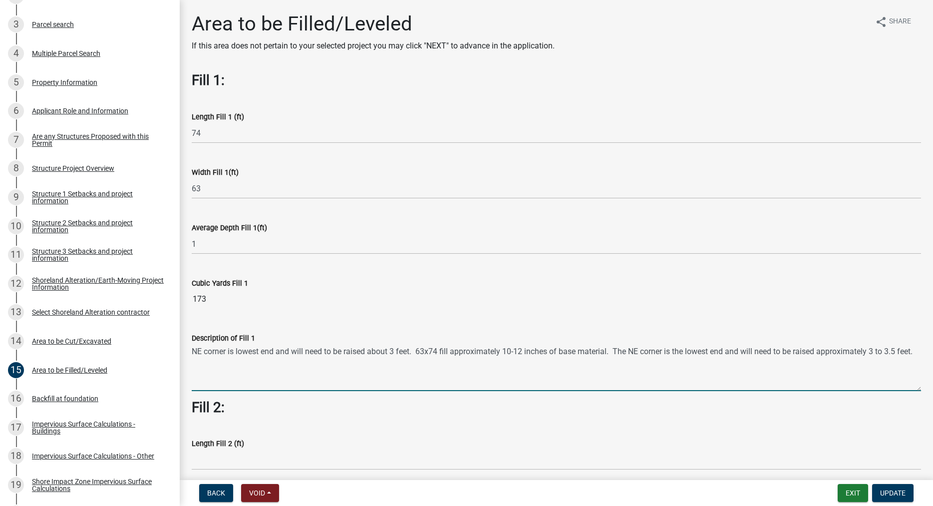
click at [417, 353] on textarea "NE corner is lowest end and will need to be raised about 3 feet. 63x74 fill app…" at bounding box center [557, 367] width 730 height 47
click at [701, 355] on textarea "63x74 fill approximately 10-12 inches of base material. The NE corner is the lo…" at bounding box center [557, 367] width 730 height 47
type textarea "63x74 fill approximately 10-12 inches of base material. The NE corner is the lo…"
click at [393, 321] on div "Description of Fill 1 63x74 fill approximately 10-12 inches of base material. T…" at bounding box center [557, 354] width 730 height 73
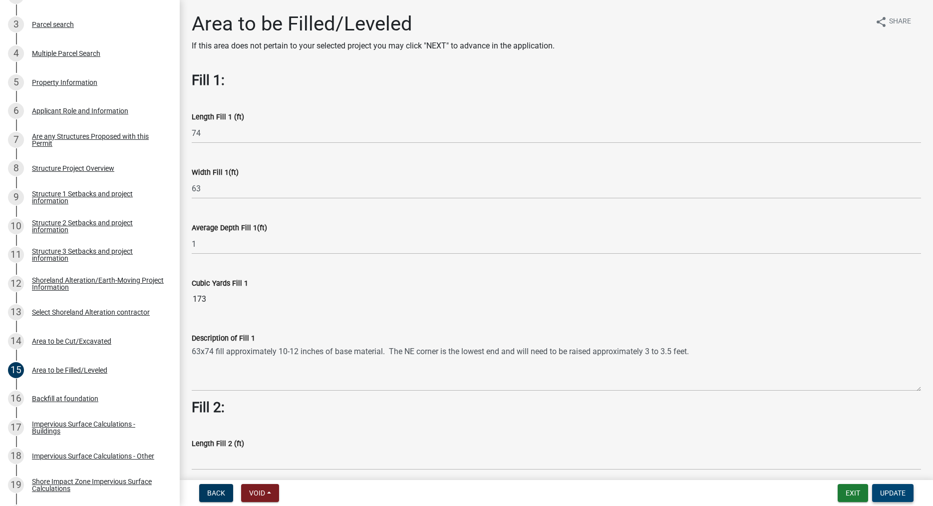
click at [897, 491] on span "Update" at bounding box center [892, 493] width 25 height 8
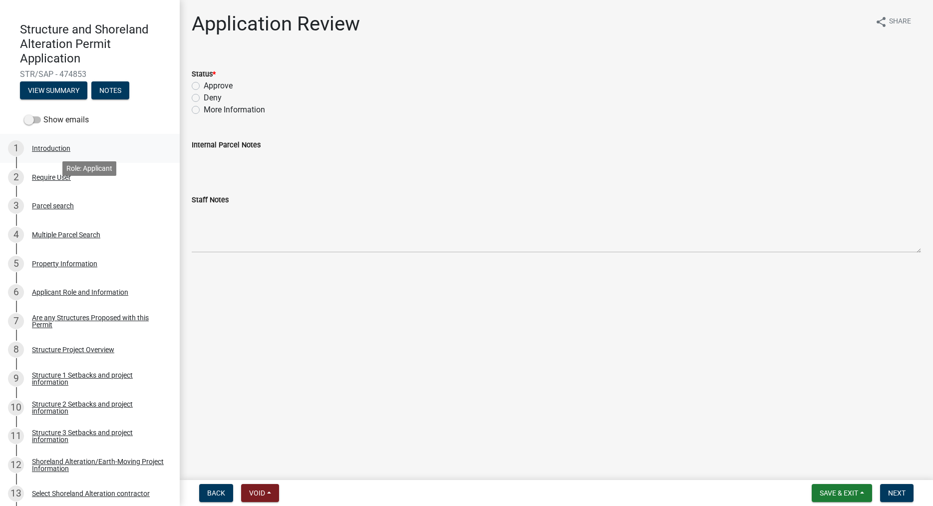
scroll to position [153, 0]
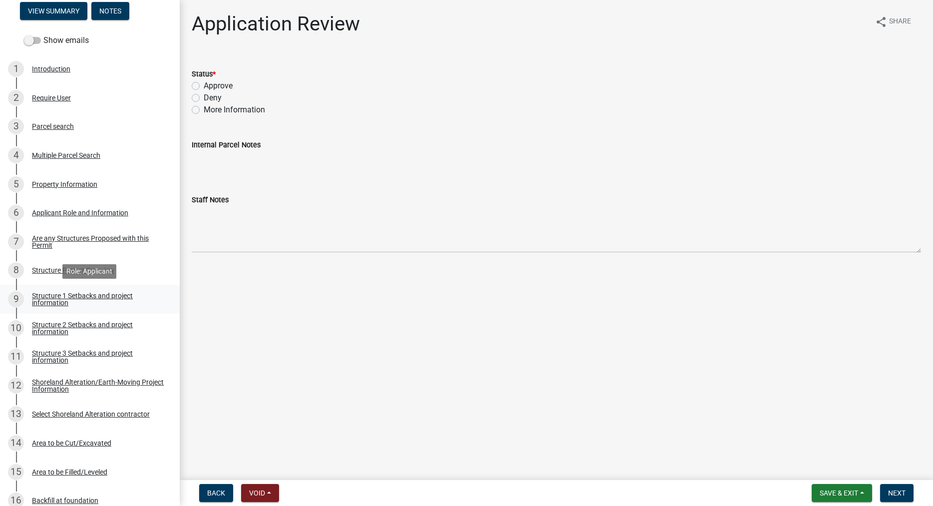
click at [58, 296] on div "Structure 1 Setbacks and project information" at bounding box center [98, 299] width 132 height 14
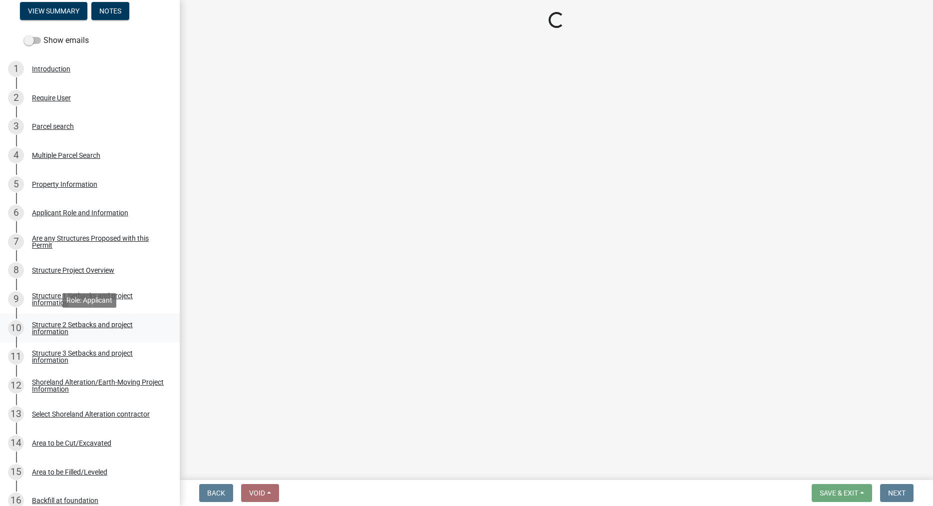
select select "c185e313-3403-4239-bd61-bb563c58a77a"
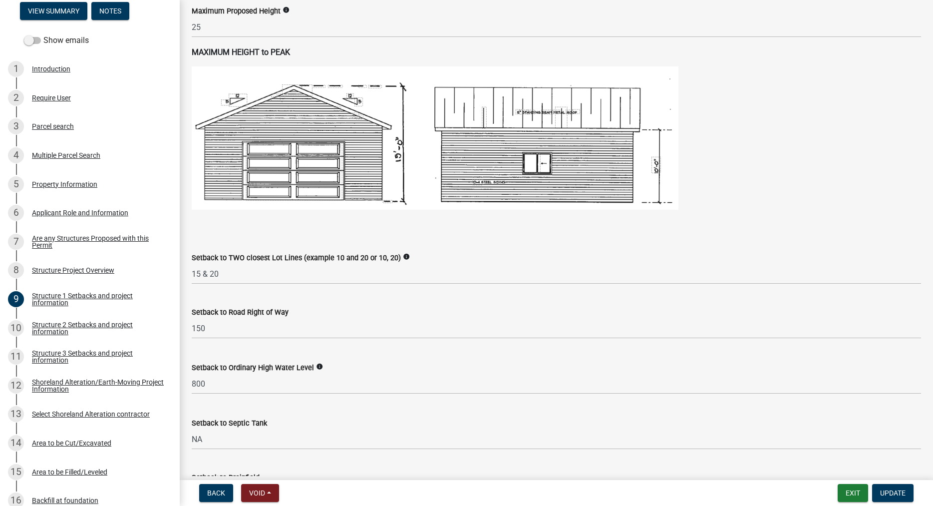
scroll to position [740, 0]
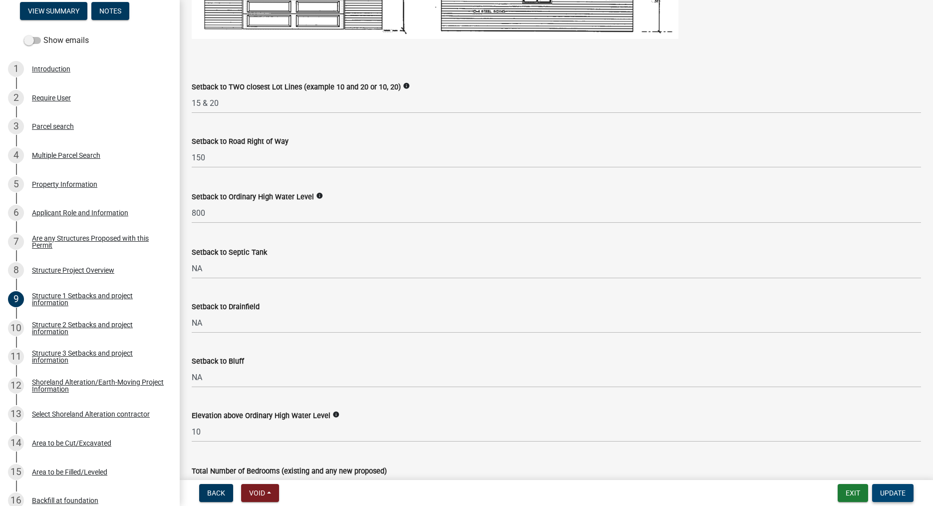
click at [888, 488] on button "Update" at bounding box center [892, 493] width 41 height 18
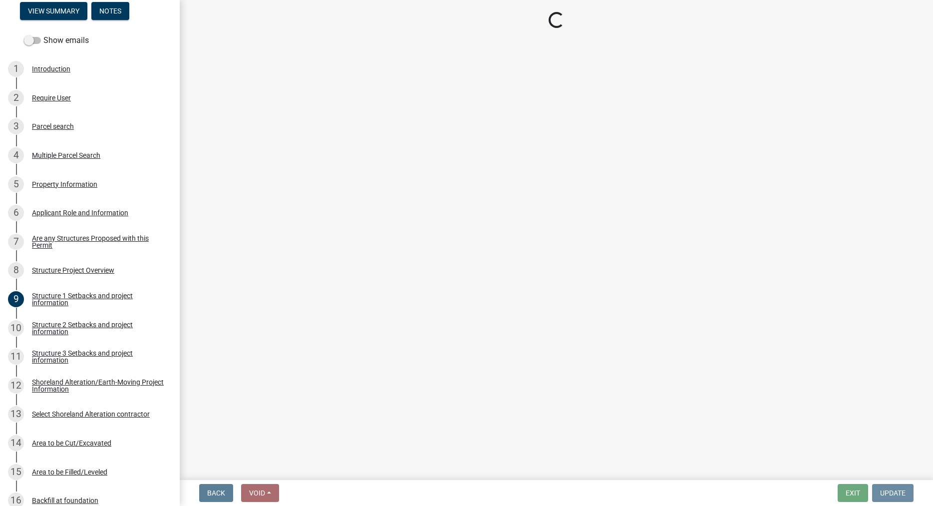
scroll to position [0, 0]
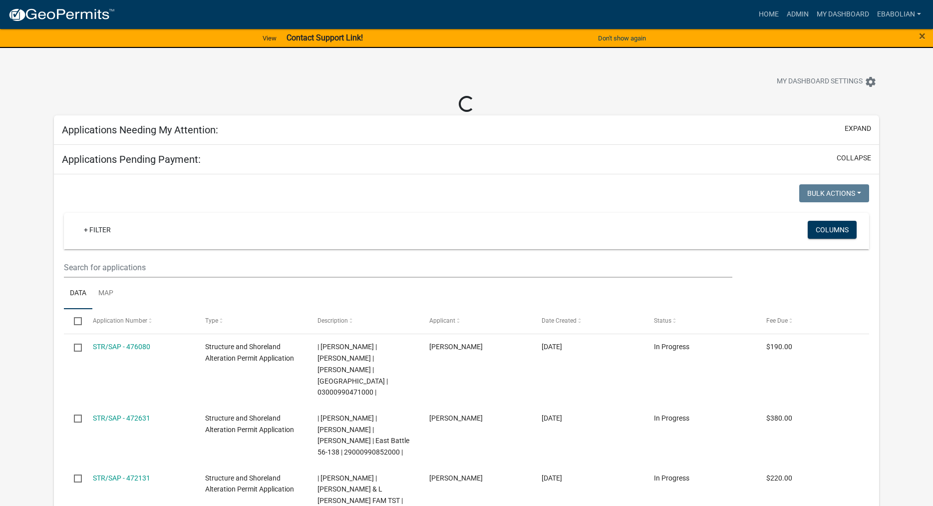
select select "3: 100"
